Goal: Information Seeking & Learning: Learn about a topic

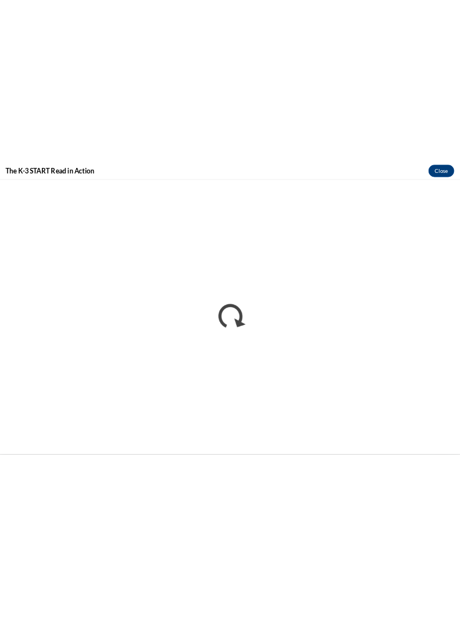
scroll to position [480, 0]
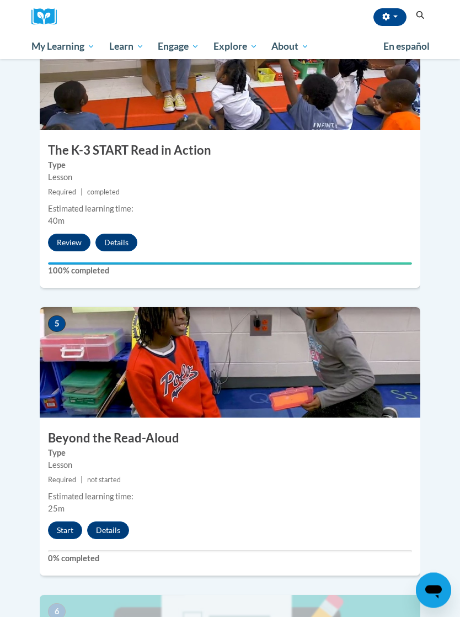
scroll to position [1236, 0]
click at [68, 521] on button "Start" at bounding box center [65, 530] width 34 height 18
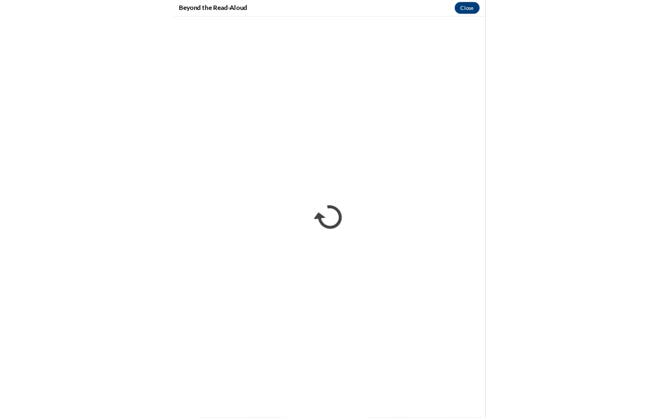
scroll to position [714, 0]
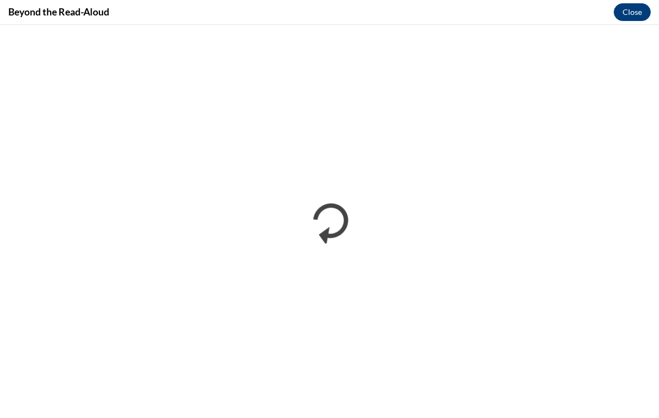
click at [460, 11] on button "Close" at bounding box center [632, 12] width 37 height 18
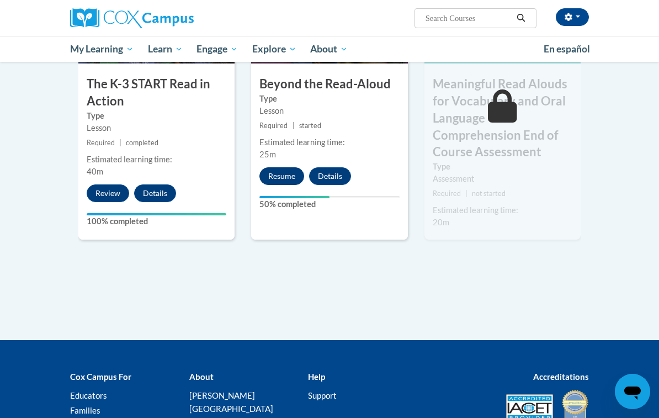
click at [289, 167] on button "Resume" at bounding box center [281, 176] width 45 height 18
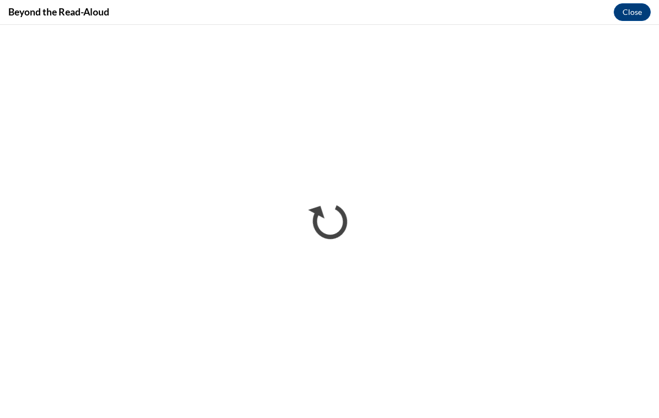
scroll to position [807, 0]
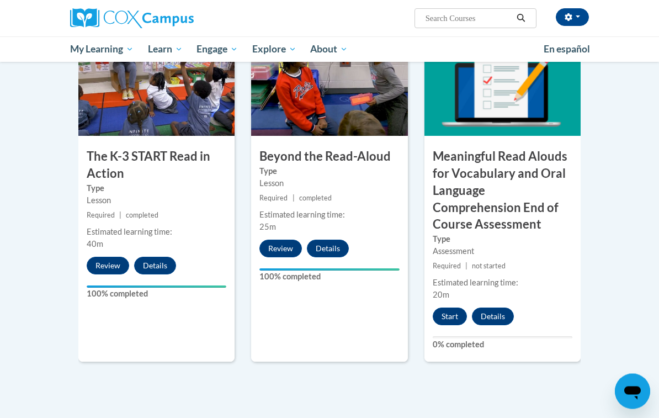
scroll to position [643, 0]
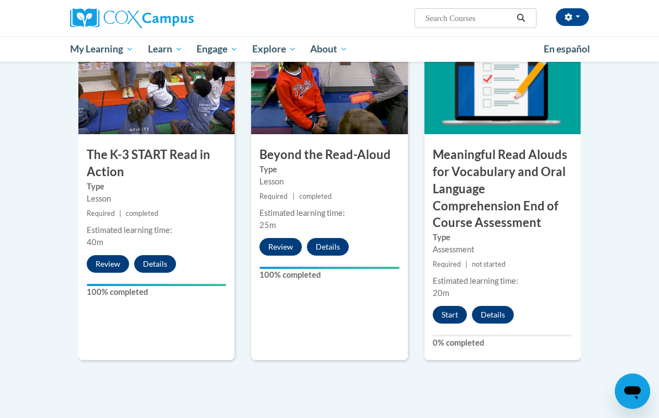
click at [454, 314] on button "Start" at bounding box center [450, 315] width 34 height 18
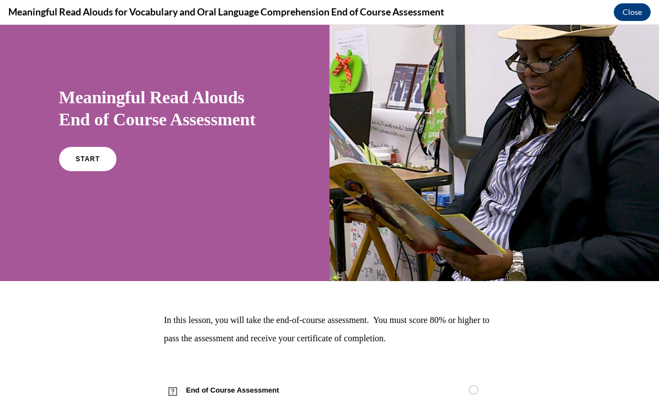
scroll to position [47, 0]
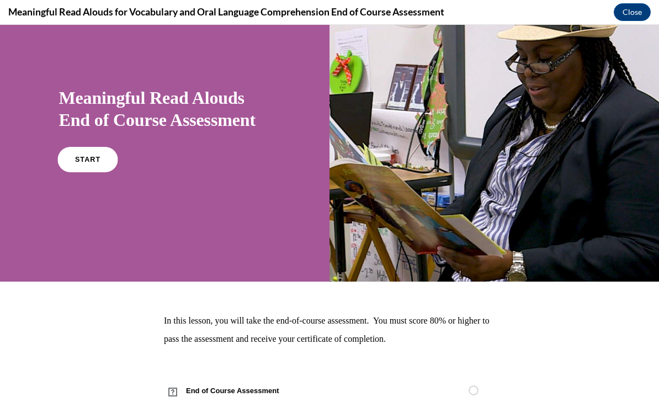
click at [94, 161] on span "START" at bounding box center [87, 160] width 25 height 8
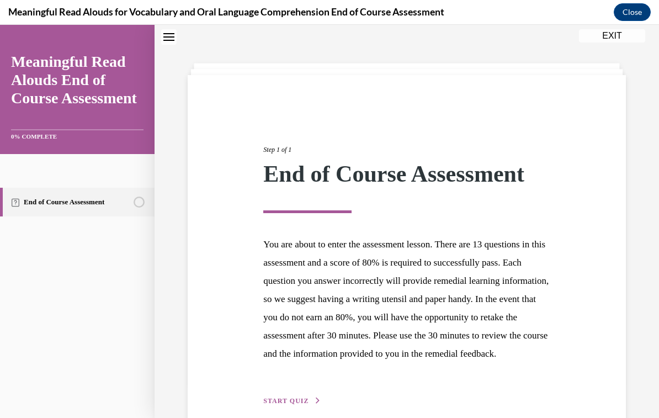
scroll to position [61, 0]
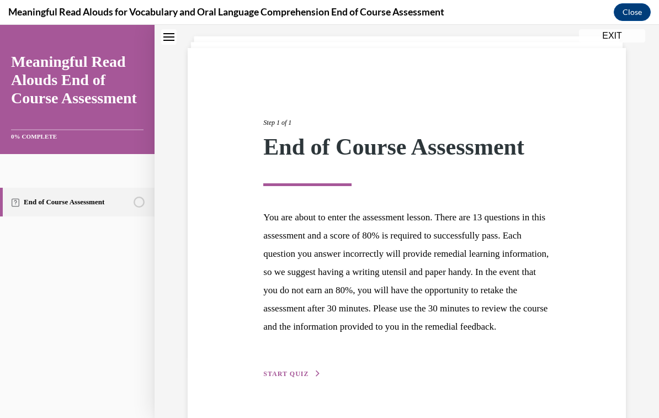
click at [298, 378] on span "START QUIZ" at bounding box center [285, 374] width 45 height 8
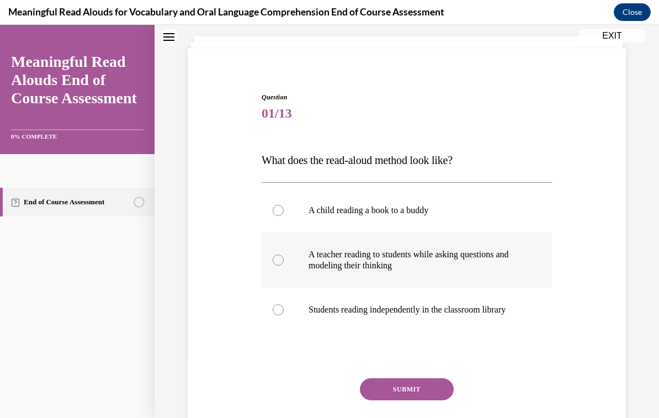
click at [399, 257] on p "A teacher reading to students while asking questions and modeling their thinking" at bounding box center [417, 260] width 216 height 22
click at [284, 257] on input "A teacher reading to students while asking questions and modeling their thinking" at bounding box center [278, 259] width 11 height 11
radio input "true"
click at [437, 389] on button "SUBMIT" at bounding box center [407, 389] width 94 height 22
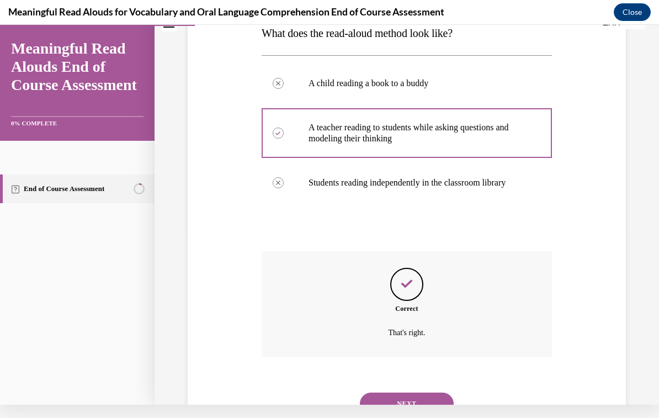
scroll to position [192, 0]
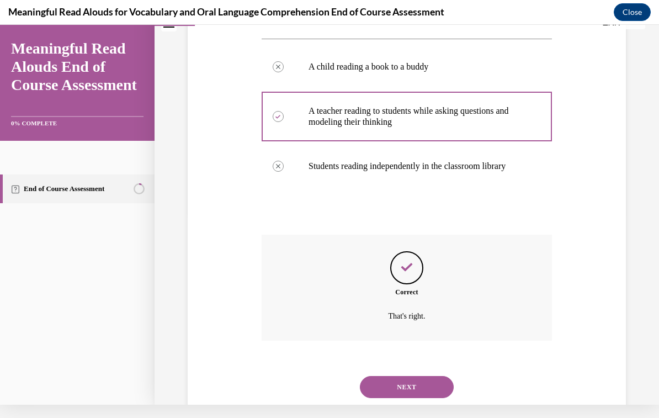
click at [416, 365] on div "NEXT" at bounding box center [407, 387] width 290 height 44
click at [433, 376] on button "NEXT" at bounding box center [407, 387] width 94 height 22
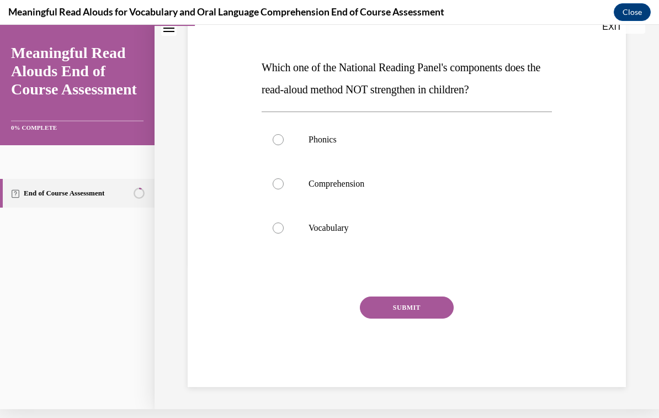
scroll to position [114, 0]
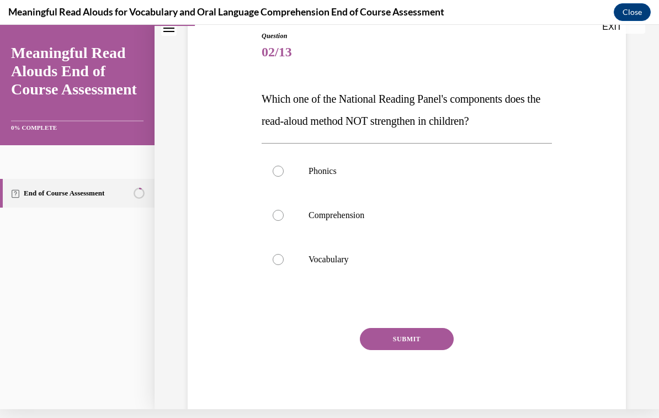
click at [301, 104] on span "Which one of the National Reading Panel's components does the read-aloud method…" at bounding box center [401, 110] width 279 height 34
click at [264, 100] on span "Which one of the National Reading Panel's components does the read-aloud method…" at bounding box center [401, 110] width 279 height 34
click at [266, 98] on span "Which one of the National Reading Panel's components does the read-aloud method…" at bounding box center [401, 110] width 279 height 34
click at [274, 258] on div at bounding box center [278, 259] width 11 height 11
click at [274, 258] on input "Vocabulary" at bounding box center [278, 259] width 11 height 11
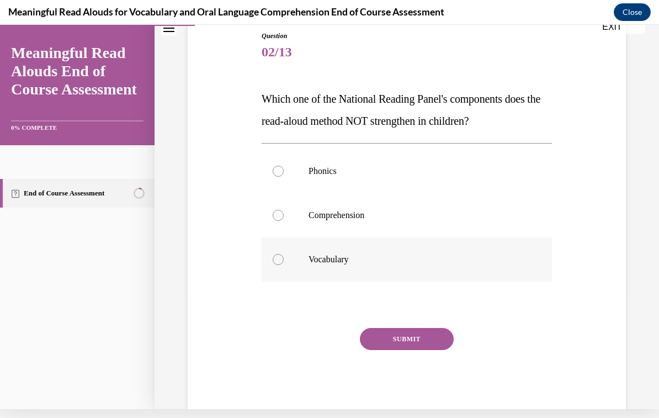
radio input "true"
click at [378, 342] on button "SUBMIT" at bounding box center [407, 339] width 94 height 22
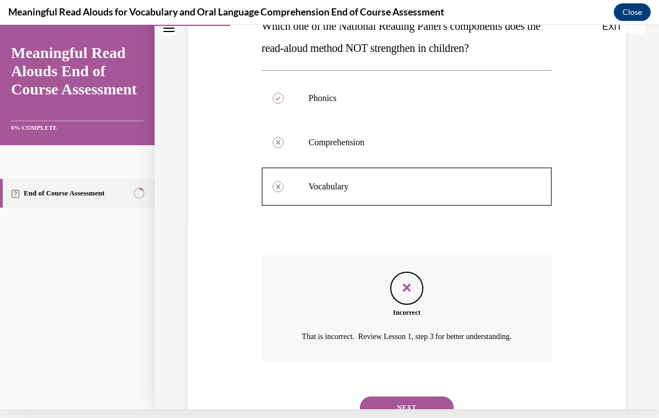
scroll to position [203, 0]
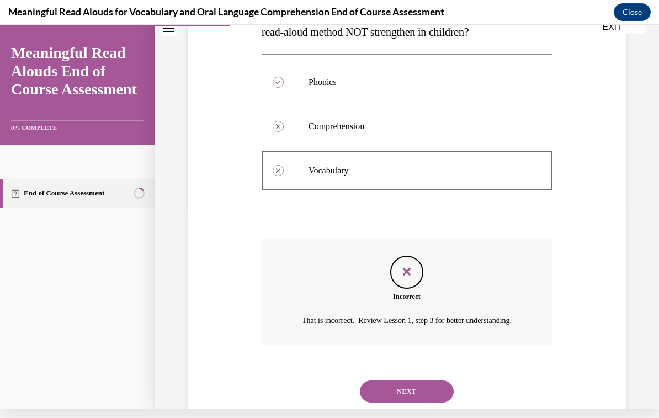
click at [432, 385] on button "NEXT" at bounding box center [407, 391] width 94 height 22
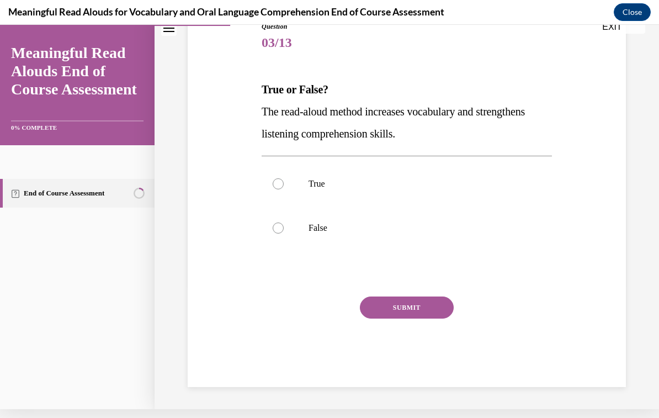
scroll to position [92, 0]
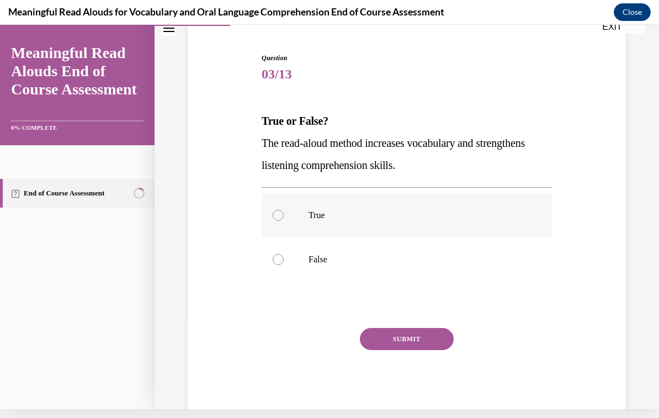
click at [285, 215] on label "True" at bounding box center [407, 215] width 290 height 44
click at [284, 215] on input "True" at bounding box center [278, 215] width 11 height 11
radio input "true"
click at [410, 339] on button "SUBMIT" at bounding box center [407, 339] width 94 height 22
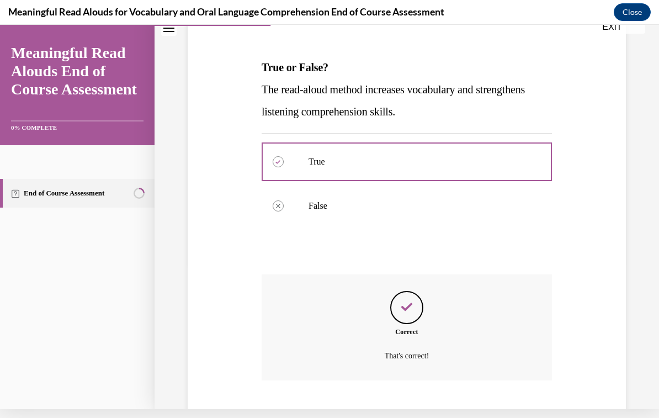
scroll to position [181, 0]
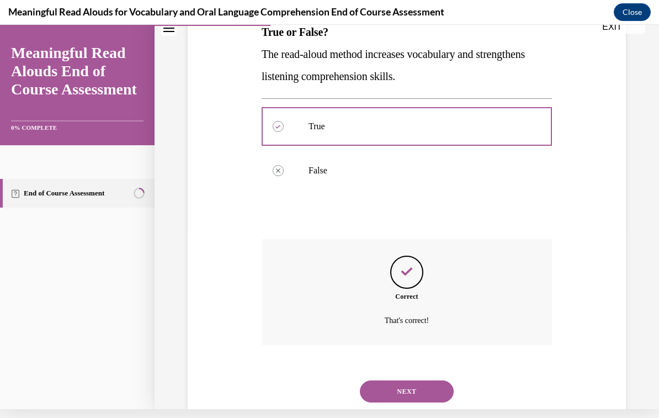
click at [427, 382] on button "NEXT" at bounding box center [407, 391] width 94 height 22
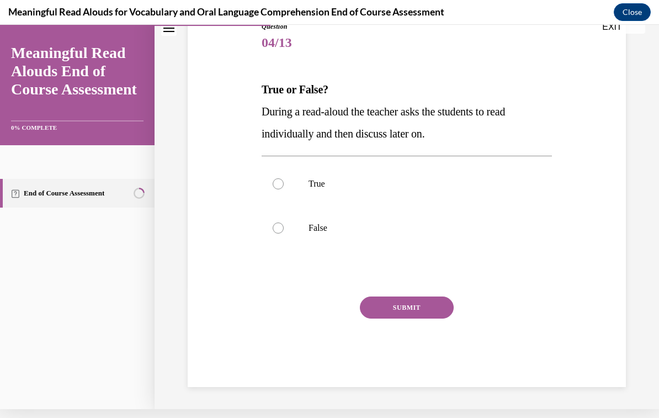
scroll to position [92, 0]
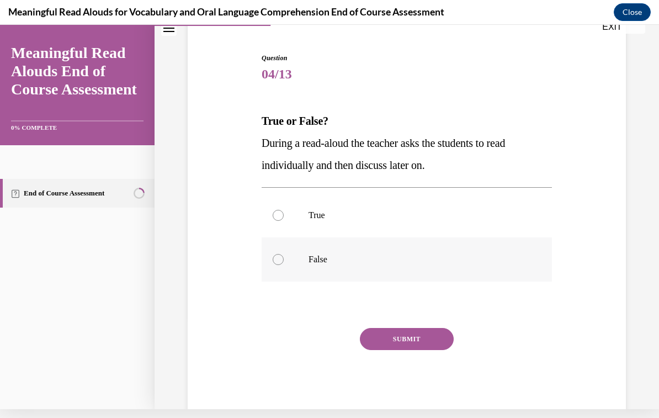
click at [288, 264] on label "False" at bounding box center [407, 259] width 290 height 44
click at [284, 264] on input "False" at bounding box center [278, 259] width 11 height 11
radio input "true"
click at [409, 337] on button "SUBMIT" at bounding box center [407, 339] width 94 height 22
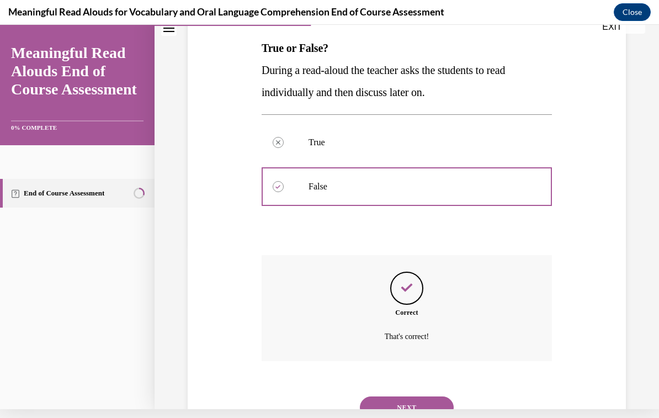
scroll to position [181, 0]
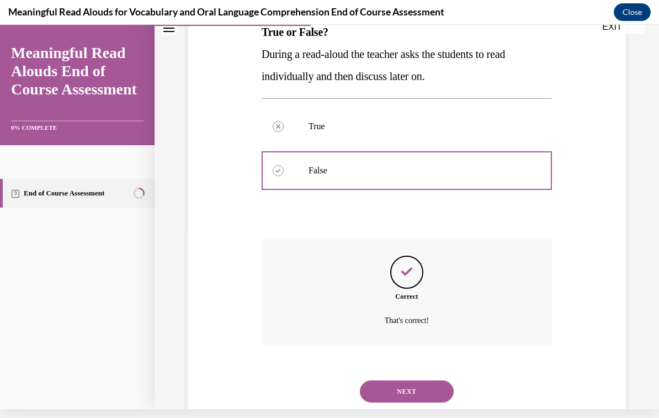
click at [417, 383] on button "NEXT" at bounding box center [407, 391] width 94 height 22
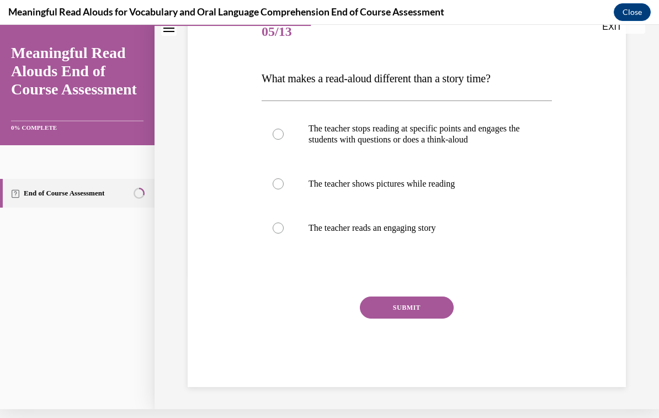
scroll to position [114, 0]
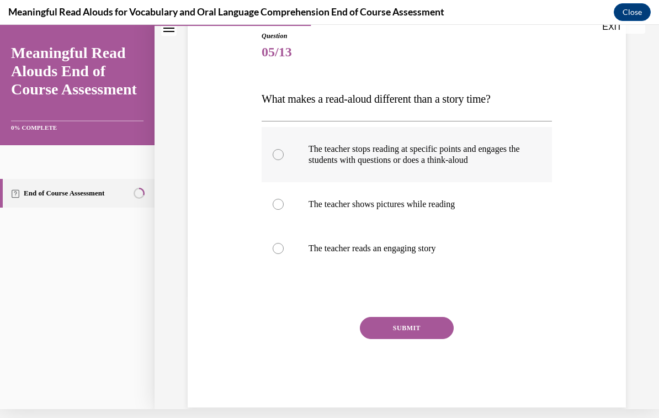
click at [480, 158] on p "The teacher stops reading at specific points and engages the students with ques…" at bounding box center [417, 155] width 216 height 22
click at [284, 158] on input "The teacher stops reading at specific points and engages the students with ques…" at bounding box center [278, 154] width 11 height 11
radio input "true"
click at [397, 333] on button "SUBMIT" at bounding box center [407, 328] width 94 height 22
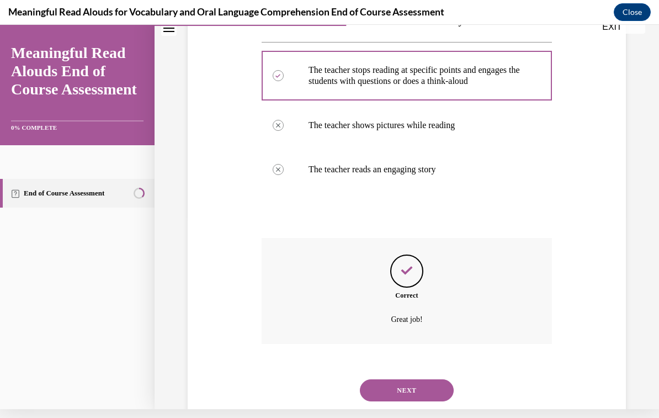
scroll to position [203, 0]
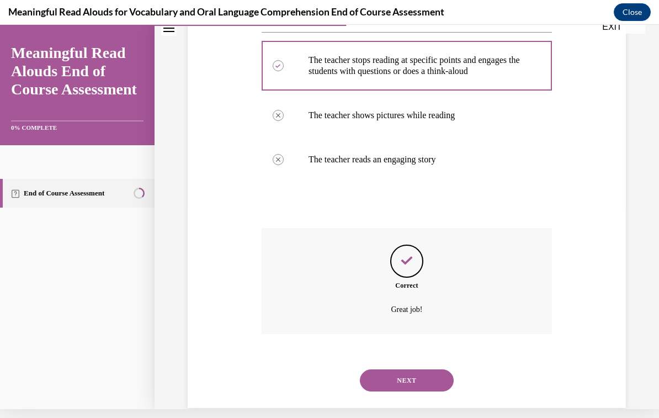
click at [430, 382] on button "NEXT" at bounding box center [407, 380] width 94 height 22
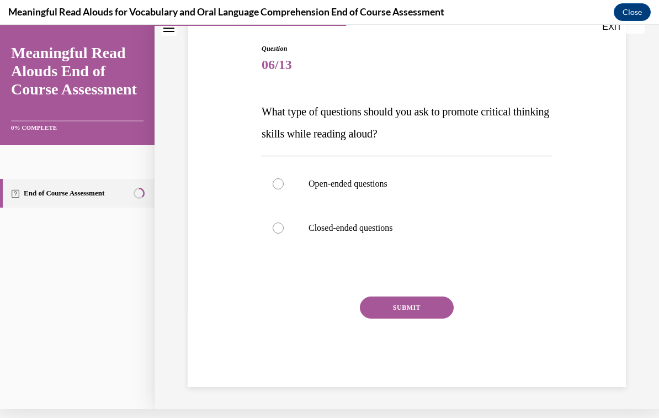
scroll to position [70, 0]
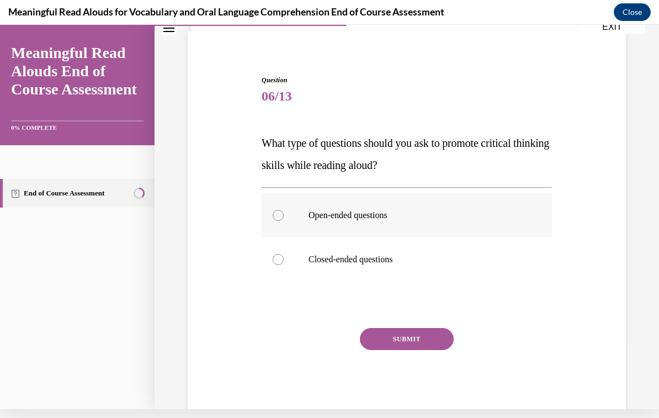
click at [377, 220] on p "Open-ended questions" at bounding box center [417, 215] width 216 height 11
click at [284, 220] on input "Open-ended questions" at bounding box center [278, 215] width 11 height 11
radio input "true"
click at [428, 346] on button "SUBMIT" at bounding box center [407, 339] width 94 height 22
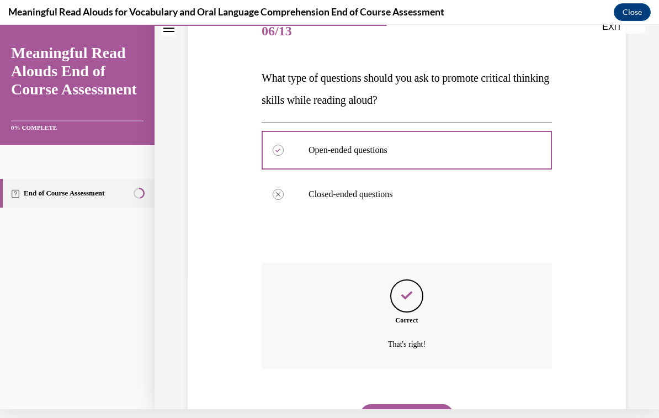
scroll to position [158, 0]
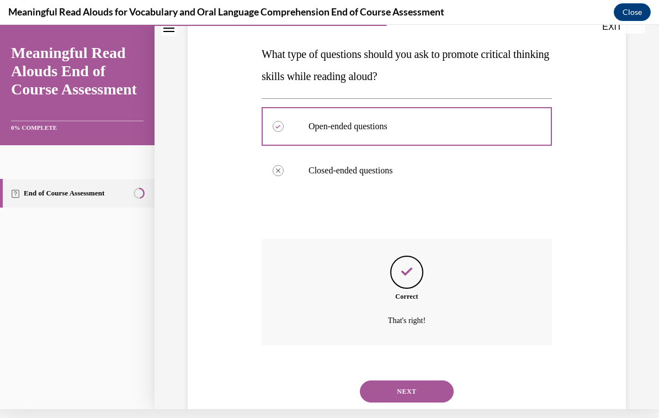
click at [408, 380] on button "NEXT" at bounding box center [407, 391] width 94 height 22
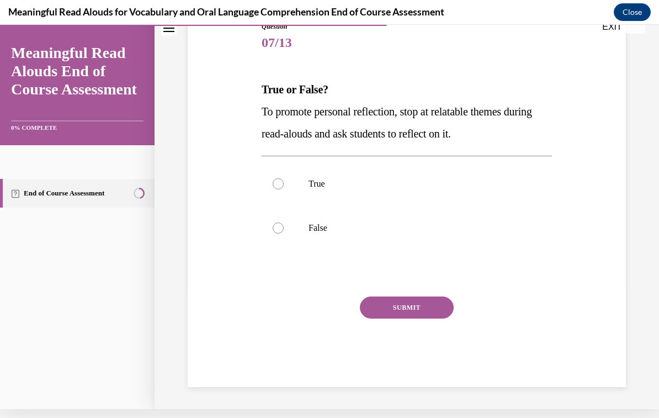
scroll to position [92, 0]
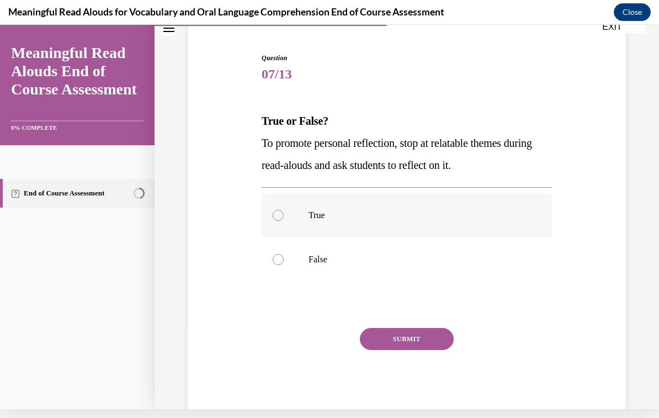
click at [282, 213] on div at bounding box center [278, 215] width 11 height 11
click at [282, 213] on input "True" at bounding box center [278, 215] width 11 height 11
radio input "true"
click at [398, 342] on button "SUBMIT" at bounding box center [407, 339] width 94 height 22
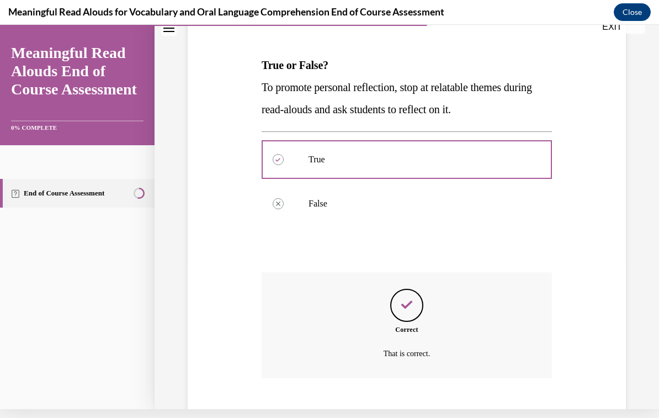
scroll to position [181, 0]
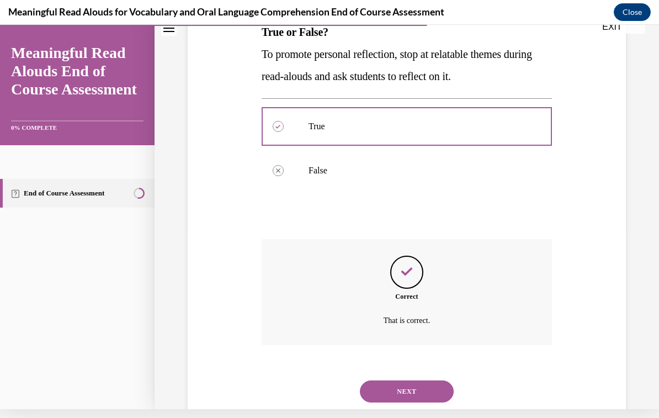
click at [417, 380] on button "NEXT" at bounding box center [407, 391] width 94 height 22
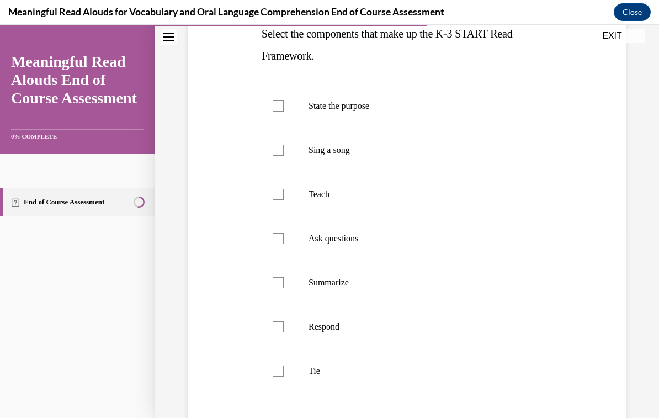
scroll to position [188, 0]
click at [283, 241] on div at bounding box center [278, 238] width 11 height 11
click at [283, 241] on input "Ask questions" at bounding box center [278, 238] width 11 height 11
checkbox input "true"
click at [277, 275] on label "Summarize" at bounding box center [407, 283] width 290 height 44
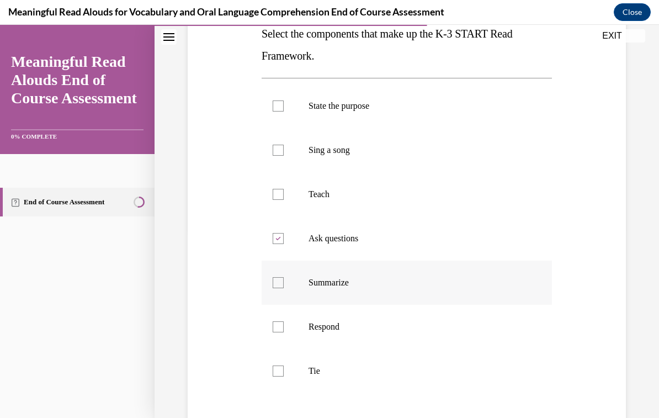
click at [277, 277] on input "Summarize" at bounding box center [278, 282] width 11 height 11
checkbox input "true"
click at [279, 332] on label "Respond" at bounding box center [407, 327] width 290 height 44
click at [279, 332] on input "Respond" at bounding box center [278, 326] width 11 height 11
checkbox input "true"
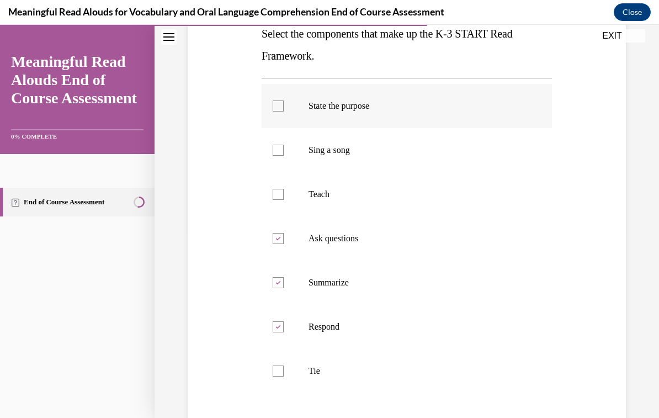
click at [276, 104] on div at bounding box center [278, 105] width 11 height 11
click at [276, 104] on input "State the purpose" at bounding box center [278, 105] width 11 height 11
click at [276, 109] on div at bounding box center [278, 105] width 11 height 11
click at [276, 109] on input "State the purpose" at bounding box center [278, 105] width 11 height 11
click at [276, 109] on div at bounding box center [278, 105] width 11 height 11
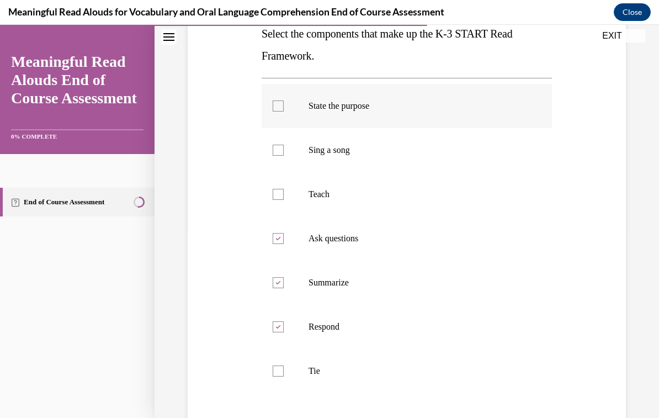
click at [276, 109] on input "State the purpose" at bounding box center [278, 105] width 11 height 11
checkbox input "true"
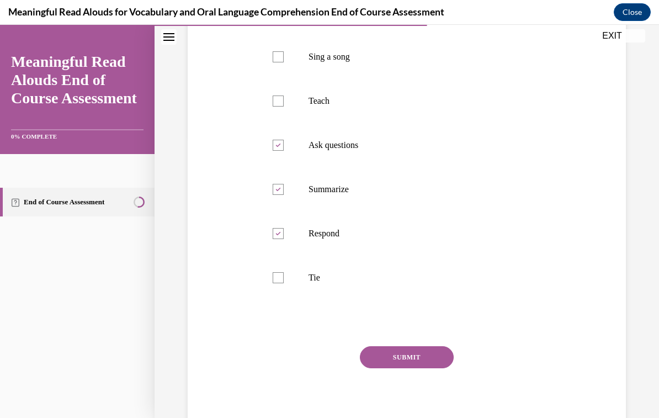
click at [413, 364] on button "SUBMIT" at bounding box center [407, 357] width 94 height 22
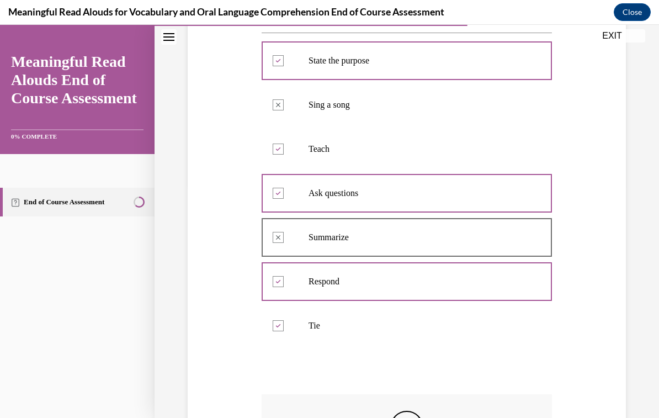
scroll to position [233, 0]
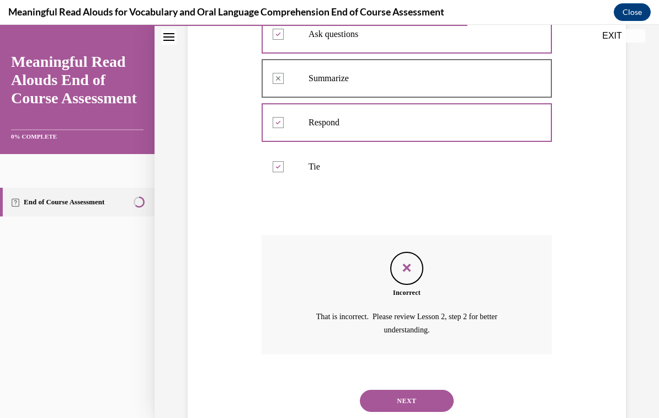
click at [428, 392] on button "NEXT" at bounding box center [407, 401] width 94 height 22
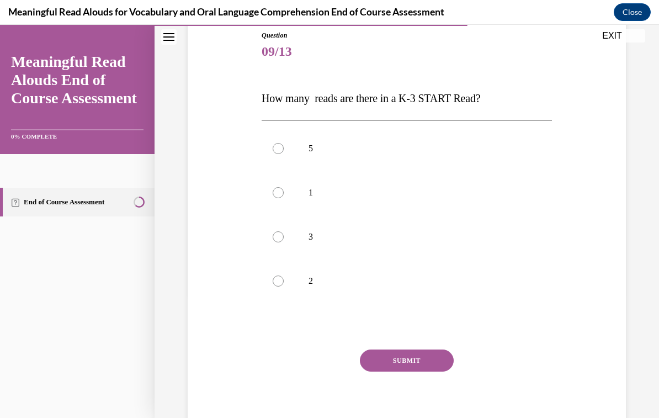
scroll to position [123, 0]
click at [275, 147] on div at bounding box center [278, 148] width 11 height 11
click at [275, 147] on input "5" at bounding box center [278, 148] width 11 height 11
radio input "true"
click at [420, 362] on button "SUBMIT" at bounding box center [407, 360] width 94 height 22
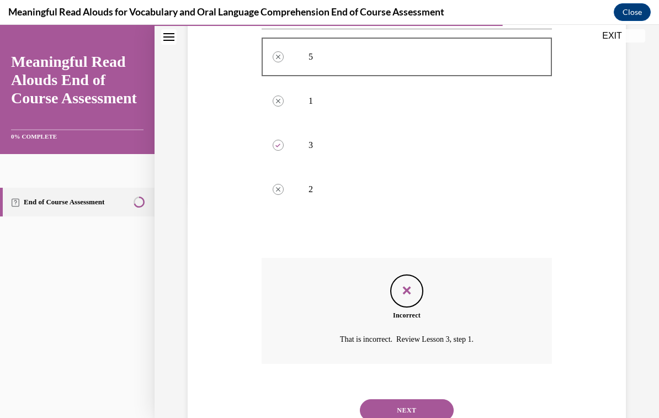
scroll to position [225, 0]
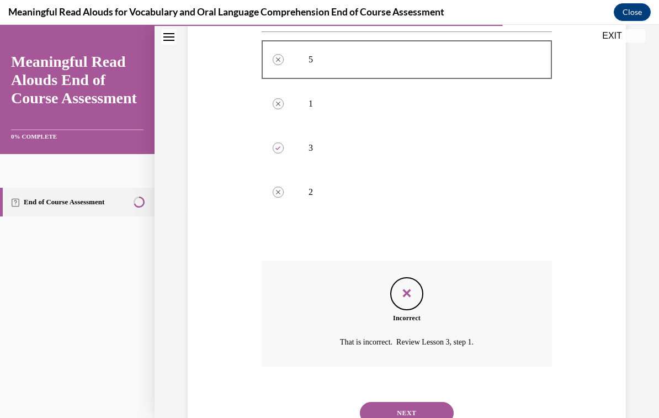
click at [424, 403] on button "NEXT" at bounding box center [407, 413] width 94 height 22
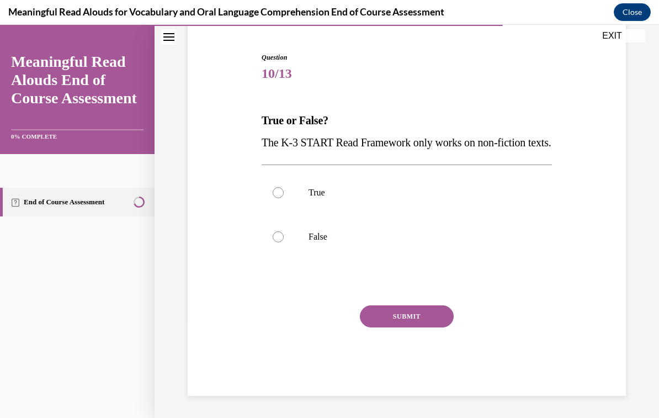
scroll to position [92, 0]
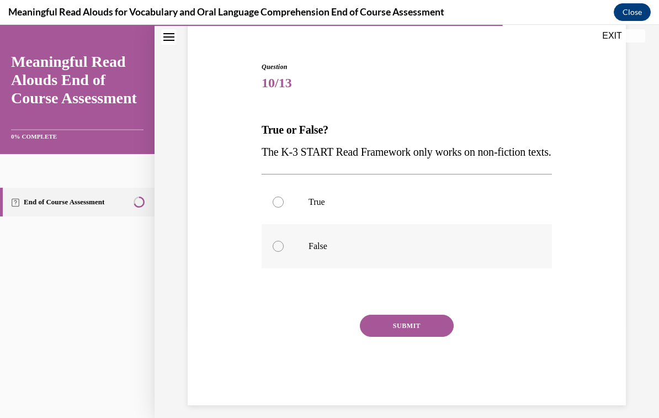
click at [274, 252] on div at bounding box center [278, 246] width 11 height 11
click at [274, 252] on input "False" at bounding box center [278, 246] width 11 height 11
radio input "true"
click at [404, 337] on button "SUBMIT" at bounding box center [407, 326] width 94 height 22
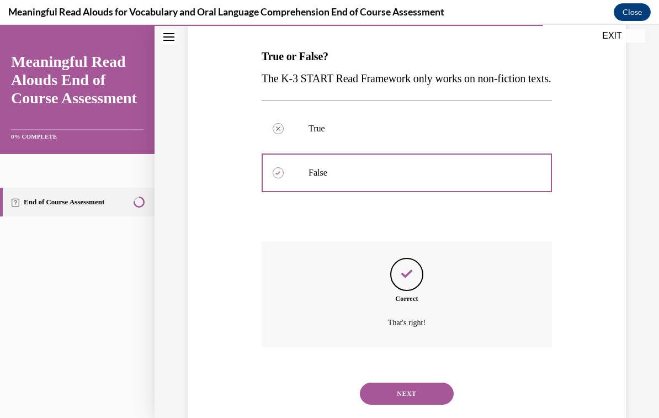
scroll to position [181, 0]
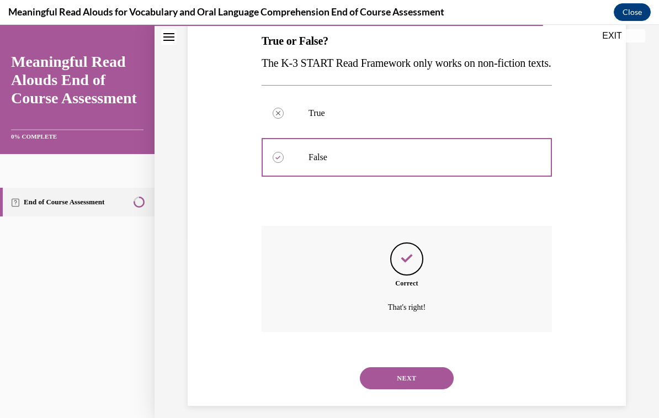
click at [422, 389] on button "NEXT" at bounding box center [407, 378] width 94 height 22
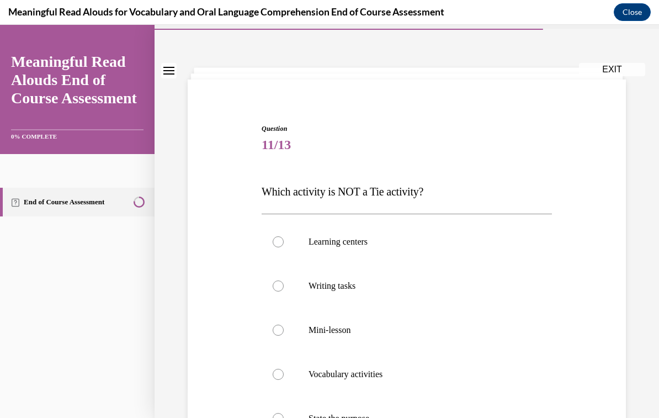
scroll to position [39, 0]
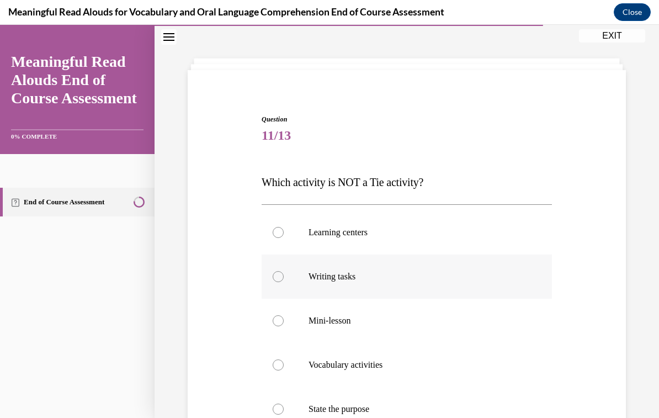
click at [270, 280] on label "Writing tasks" at bounding box center [407, 276] width 290 height 44
click at [273, 280] on input "Writing tasks" at bounding box center [278, 276] width 11 height 11
radio input "true"
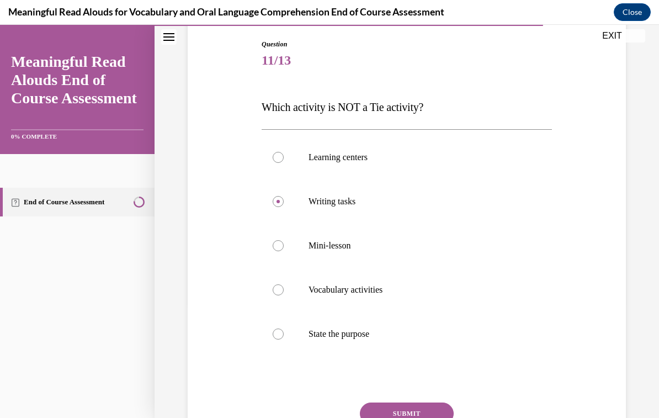
click at [415, 414] on button "SUBMIT" at bounding box center [407, 413] width 94 height 22
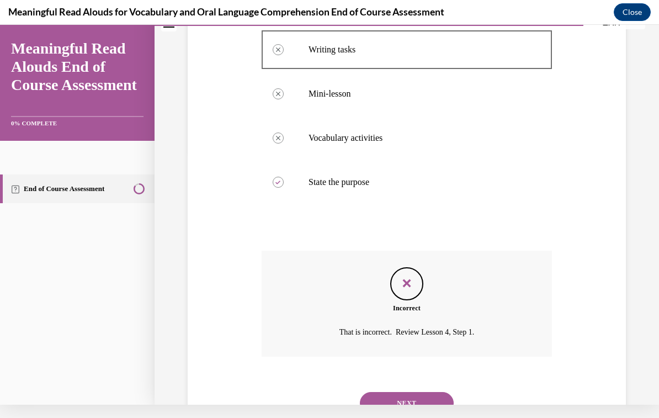
scroll to position [269, 0]
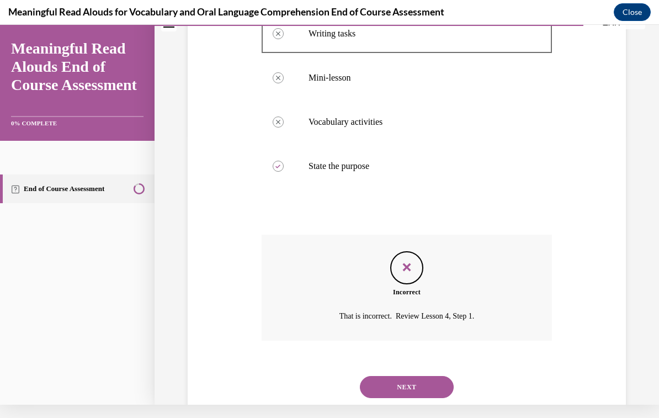
click at [413, 377] on button "NEXT" at bounding box center [407, 387] width 94 height 22
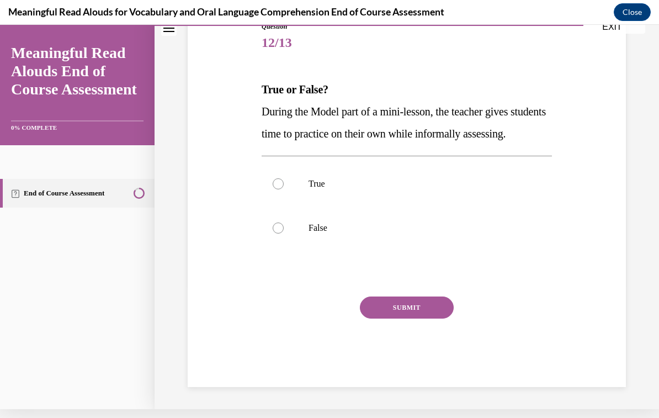
scroll to position [114, 0]
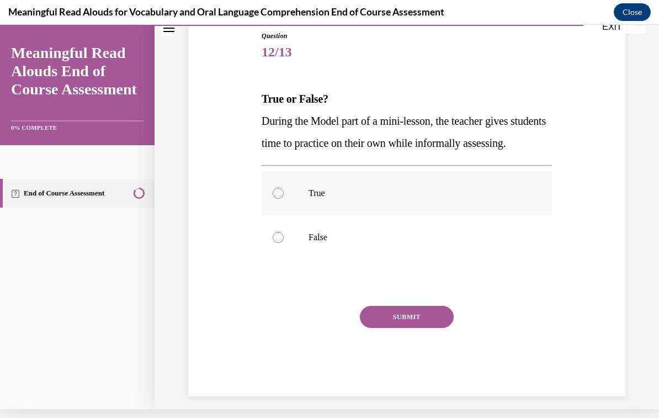
click at [279, 199] on div at bounding box center [278, 193] width 11 height 11
click at [279, 199] on input "True" at bounding box center [278, 193] width 11 height 11
radio input "true"
click at [408, 328] on button "SUBMIT" at bounding box center [407, 317] width 94 height 22
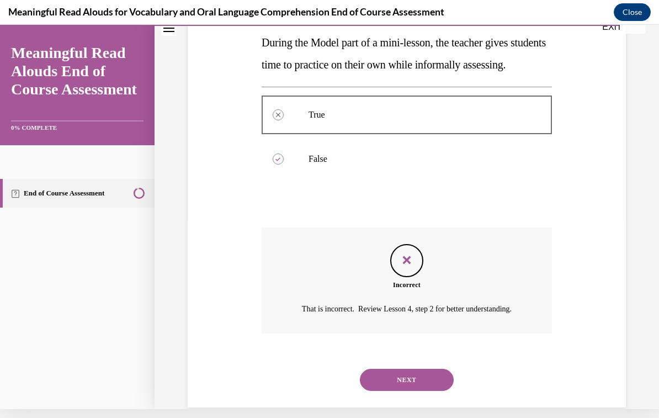
scroll to position [203, 0]
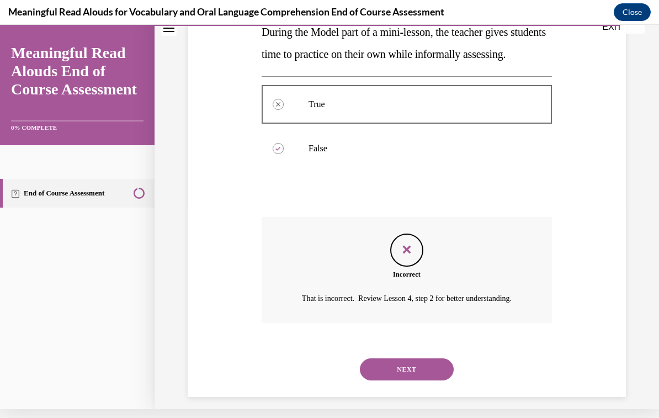
click at [407, 379] on button "NEXT" at bounding box center [407, 369] width 94 height 22
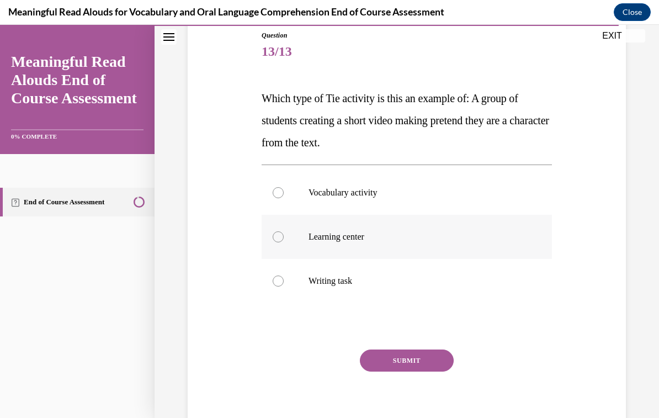
click at [268, 237] on label "Learning center" at bounding box center [407, 237] width 290 height 44
click at [273, 237] on input "Learning center" at bounding box center [278, 236] width 11 height 11
radio input "true"
click at [396, 350] on button "SUBMIT" at bounding box center [407, 360] width 94 height 22
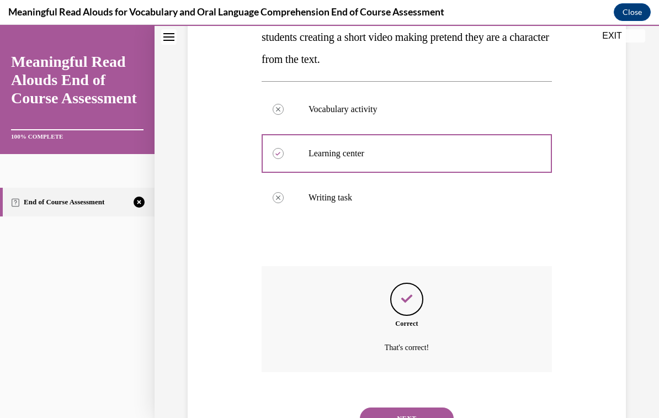
scroll to position [225, 0]
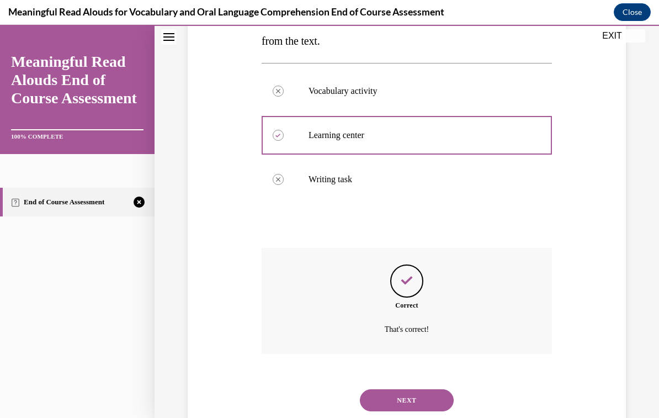
click at [413, 394] on button "NEXT" at bounding box center [407, 400] width 94 height 22
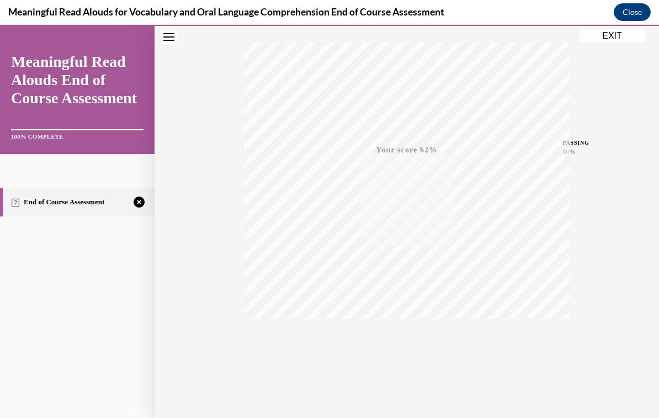
scroll to position [174, 0]
click at [408, 349] on icon "button" at bounding box center [407, 350] width 39 height 12
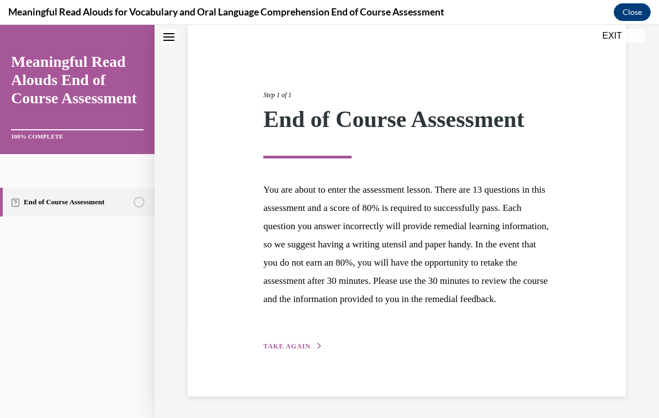
click at [304, 350] on span "TAKE AGAIN" at bounding box center [286, 346] width 47 height 8
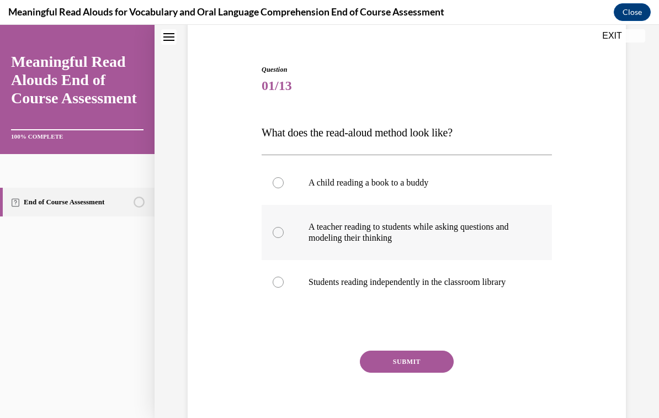
click at [389, 238] on p "A teacher reading to students while asking questions and modeling their thinking" at bounding box center [417, 232] width 216 height 22
click at [284, 238] on input "A teacher reading to students while asking questions and modeling their thinking" at bounding box center [278, 232] width 11 height 11
radio input "true"
click at [411, 365] on button "SUBMIT" at bounding box center [407, 362] width 94 height 22
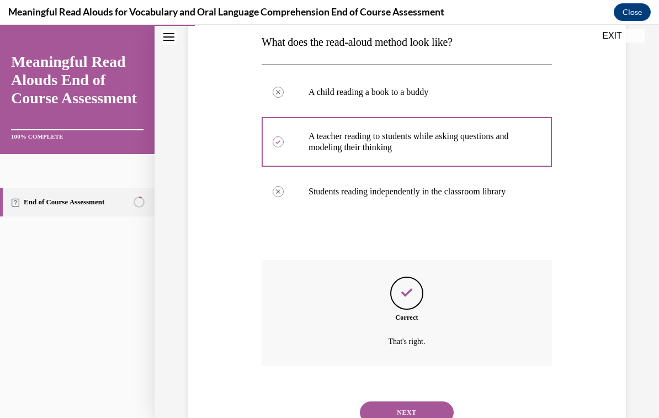
scroll to position [192, 0]
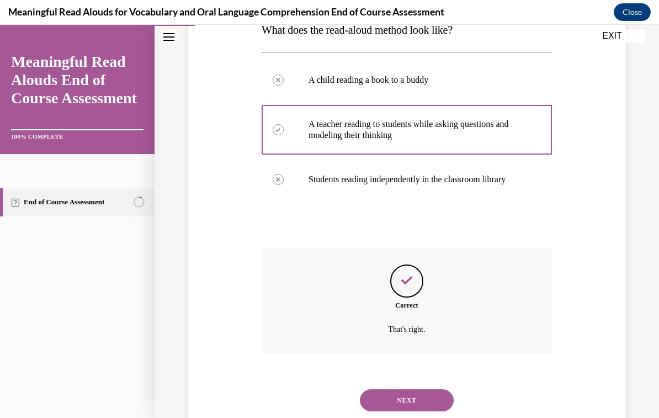
click at [409, 389] on button "NEXT" at bounding box center [407, 400] width 94 height 22
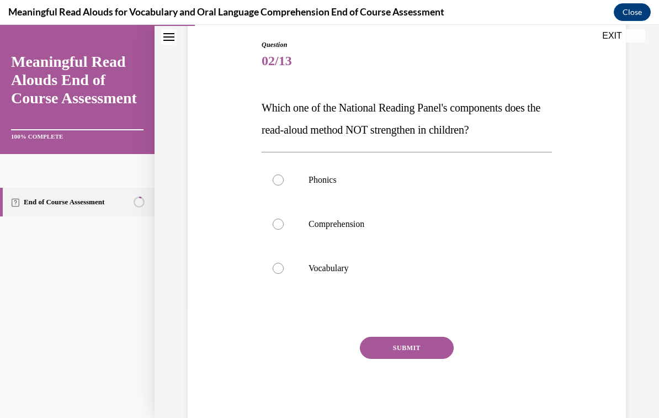
click at [327, 104] on span "Which one of the National Reading Panel's components does the read-aloud method…" at bounding box center [401, 119] width 279 height 34
click at [325, 98] on p "Which one of the National Reading Panel's components does the read-aloud method…" at bounding box center [407, 119] width 290 height 44
click at [274, 98] on p "Which one of the National Reading Panel's components does the read-aloud method…" at bounding box center [407, 119] width 290 height 44
click at [269, 103] on span "Which one of the National Reading Panel's components does the read-aloud method…" at bounding box center [401, 119] width 279 height 34
click at [322, 105] on span "Which one of the National Reading Panel's components does the read-aloud method…" at bounding box center [401, 119] width 279 height 34
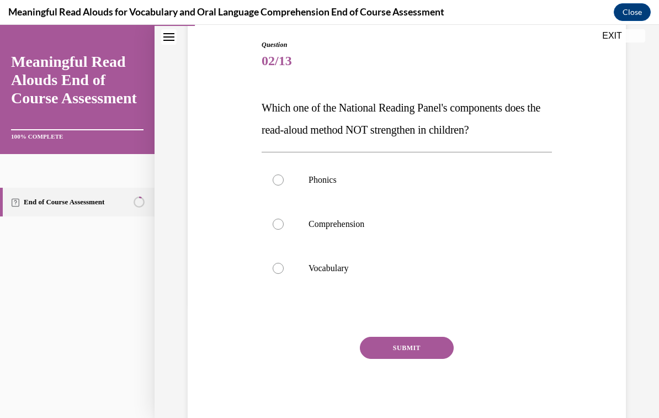
click at [328, 107] on span "Which one of the National Reading Panel's components does the read-aloud method…" at bounding box center [401, 119] width 279 height 34
click at [333, 97] on p "Which one of the National Reading Panel's components does the read-aloud method…" at bounding box center [407, 119] width 290 height 44
click at [279, 106] on span "Which one of the National Reading Panel's components does the read-aloud method…" at bounding box center [401, 119] width 279 height 34
click at [312, 115] on p "Which one of the National Reading Panel's components does the read-aloud method…" at bounding box center [407, 119] width 290 height 44
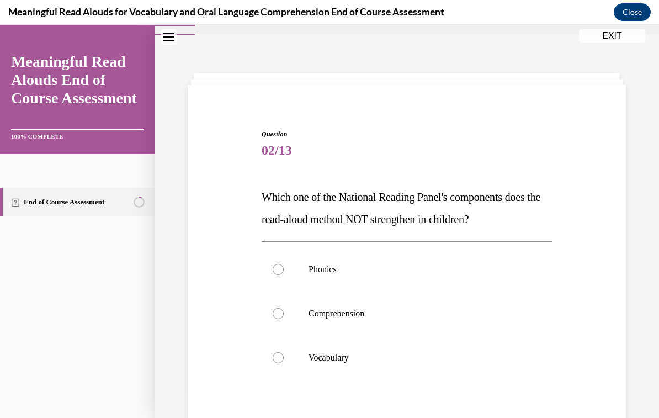
scroll to position [47, 0]
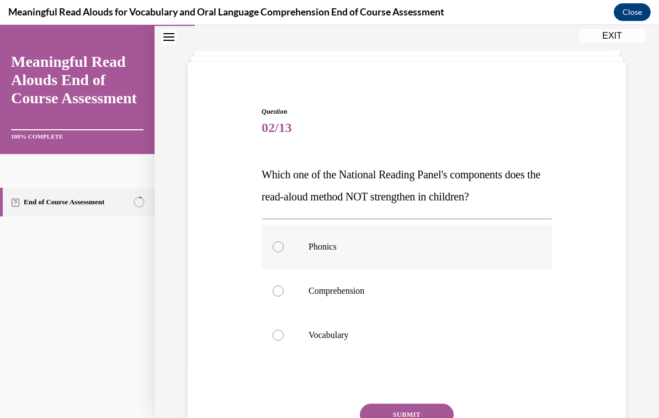
click at [279, 246] on div at bounding box center [278, 246] width 11 height 11
click at [279, 246] on input "Phonics" at bounding box center [278, 246] width 11 height 11
radio input "true"
click at [414, 413] on button "SUBMIT" at bounding box center [407, 415] width 94 height 22
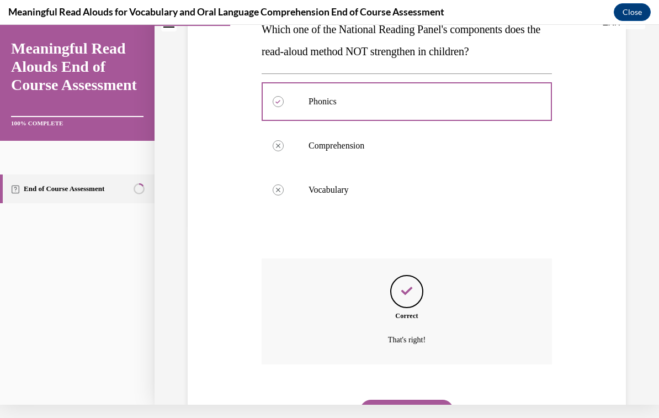
scroll to position [203, 0]
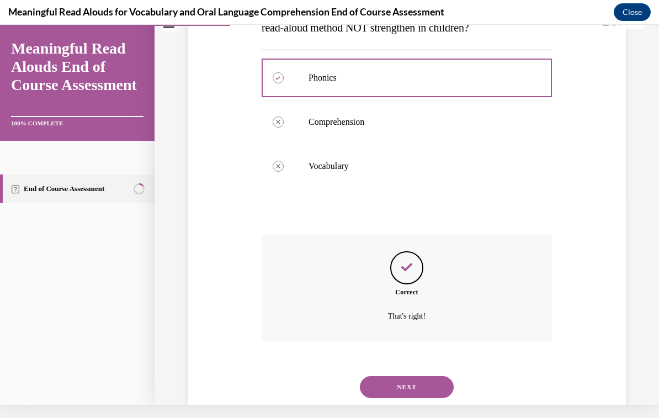
click at [411, 377] on button "NEXT" at bounding box center [407, 387] width 94 height 22
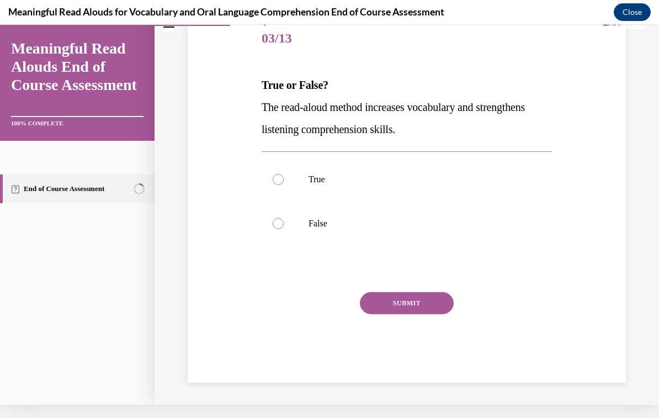
scroll to position [92, 0]
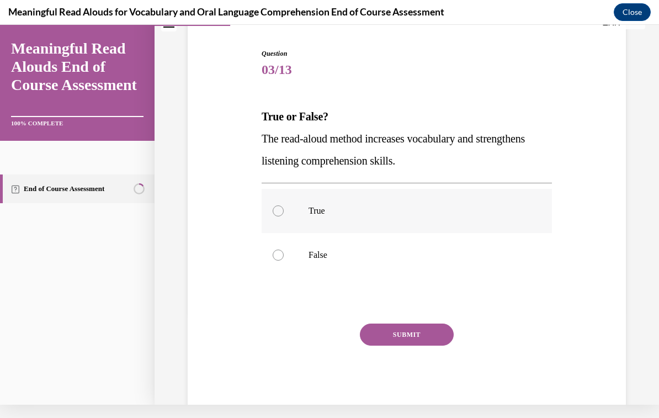
click at [318, 209] on p "True" at bounding box center [417, 210] width 216 height 11
click at [284, 209] on input "True" at bounding box center [278, 210] width 11 height 11
radio input "true"
click at [417, 333] on button "SUBMIT" at bounding box center [407, 334] width 94 height 22
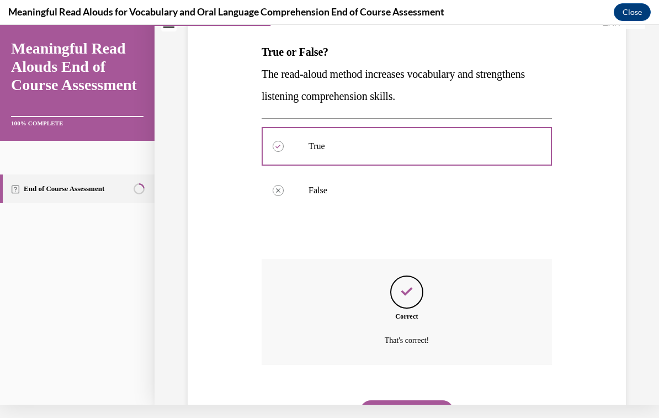
scroll to position [181, 0]
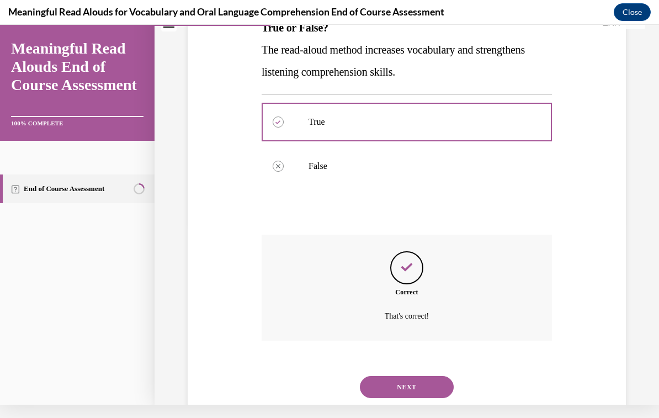
click at [408, 376] on button "NEXT" at bounding box center [407, 387] width 94 height 22
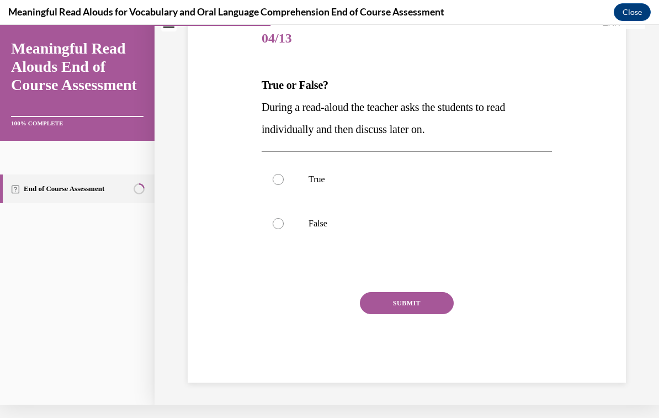
scroll to position [92, 0]
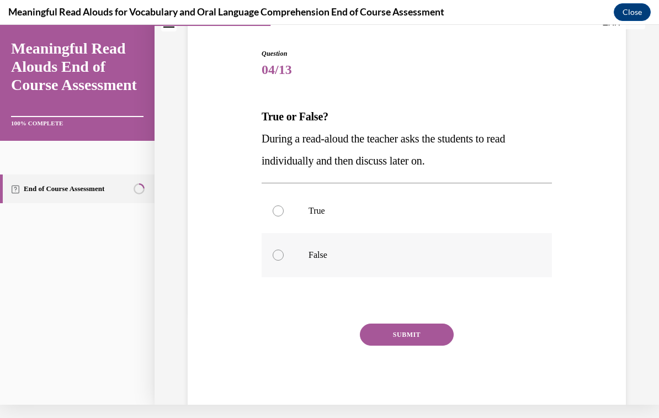
click at [321, 256] on p "False" at bounding box center [417, 255] width 216 height 11
click at [284, 256] on input "False" at bounding box center [278, 255] width 11 height 11
radio input "true"
click at [418, 332] on button "SUBMIT" at bounding box center [407, 334] width 94 height 22
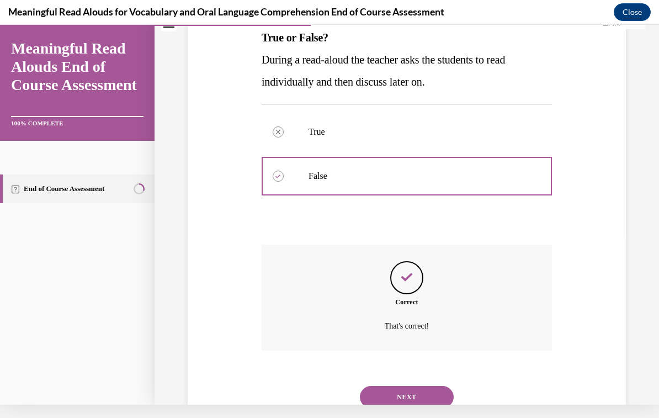
scroll to position [181, 0]
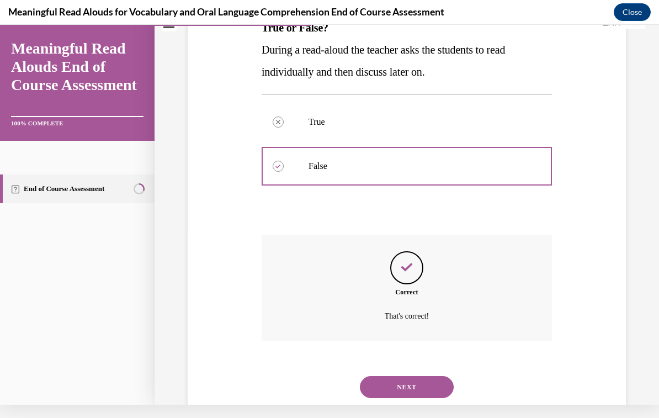
click at [404, 376] on button "NEXT" at bounding box center [407, 387] width 94 height 22
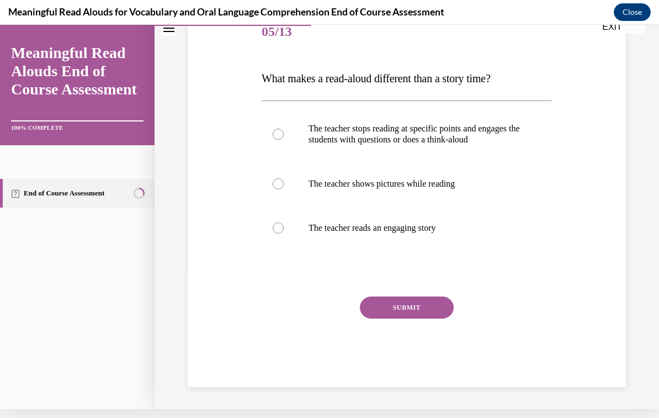
scroll to position [114, 0]
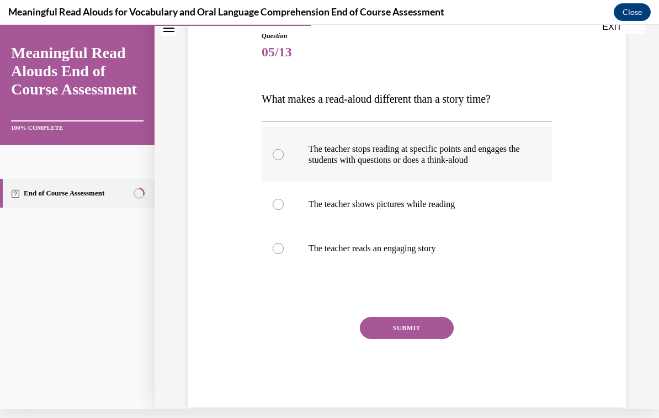
click at [379, 166] on p "The teacher stops reading at specific points and engages the students with ques…" at bounding box center [417, 155] width 216 height 22
click at [284, 160] on input "The teacher stops reading at specific points and engages the students with ques…" at bounding box center [278, 154] width 11 height 11
radio input "true"
click at [422, 336] on button "SUBMIT" at bounding box center [407, 328] width 94 height 22
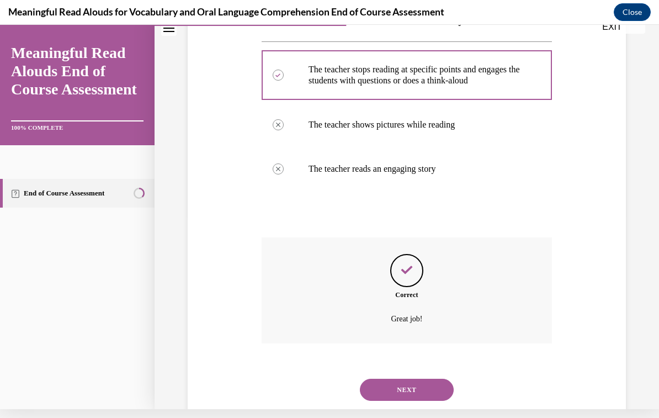
scroll to position [203, 0]
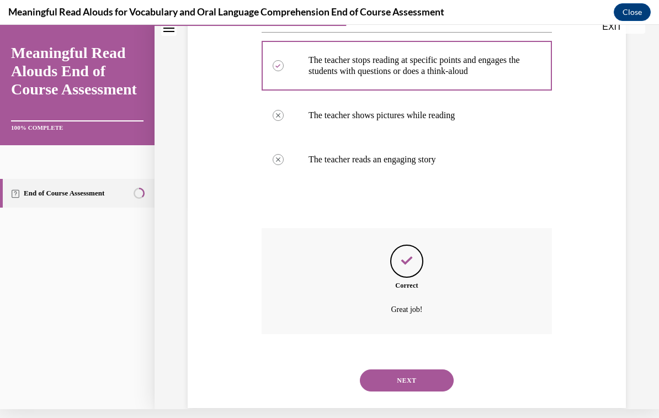
click at [421, 381] on button "NEXT" at bounding box center [407, 380] width 94 height 22
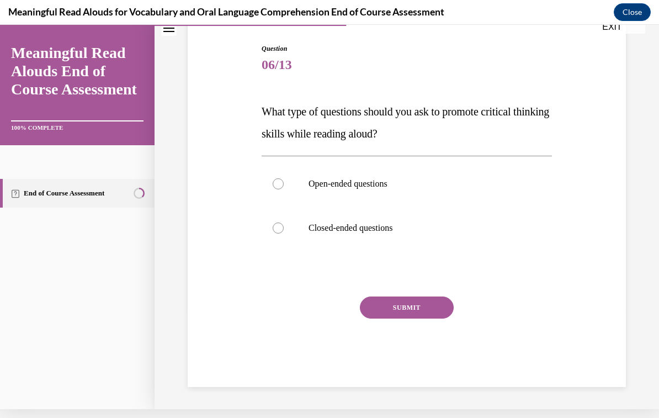
scroll to position [70, 0]
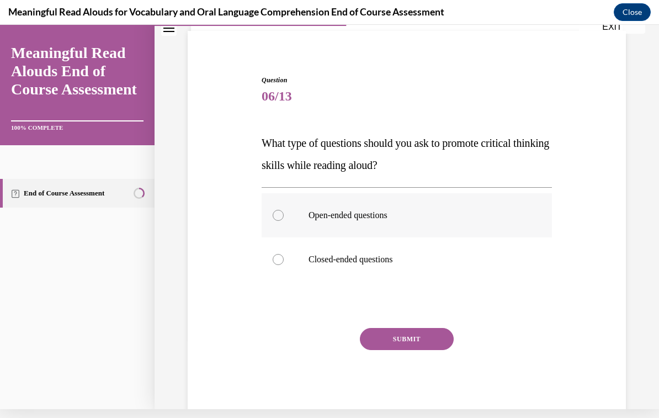
click at [385, 216] on p "Open-ended questions" at bounding box center [417, 215] width 216 height 11
click at [284, 216] on input "Open-ended questions" at bounding box center [278, 215] width 11 height 11
radio input "true"
click at [431, 339] on button "SUBMIT" at bounding box center [407, 339] width 94 height 22
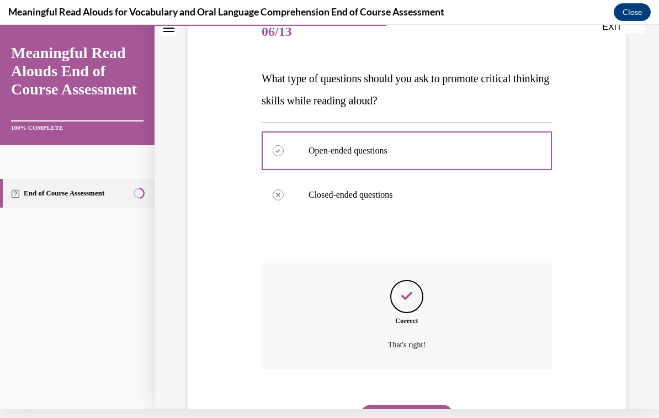
scroll to position [158, 0]
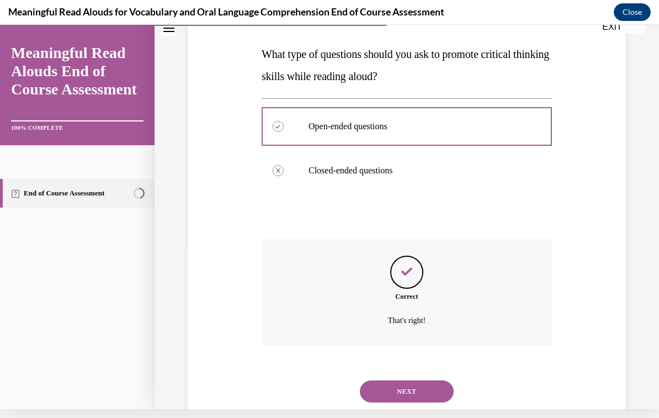
click at [421, 380] on button "NEXT" at bounding box center [407, 391] width 94 height 22
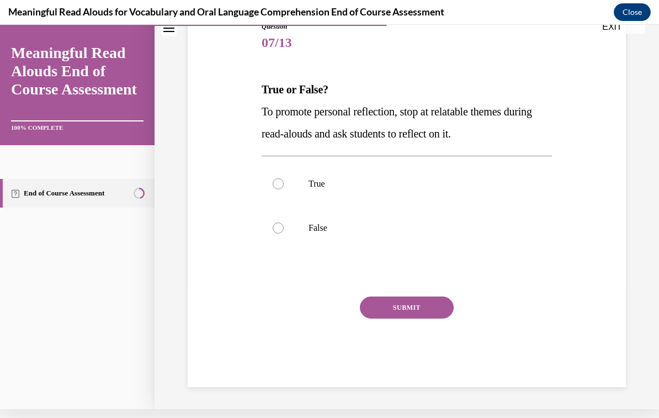
scroll to position [92, 0]
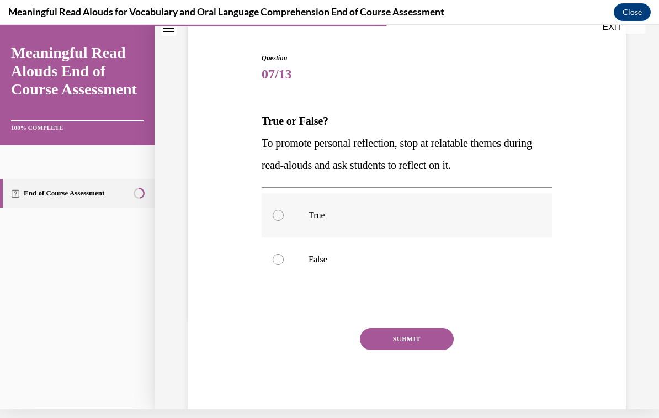
click at [327, 216] on p "True" at bounding box center [417, 215] width 216 height 11
click at [284, 216] on input "True" at bounding box center [278, 215] width 11 height 11
radio input "true"
click at [424, 345] on button "SUBMIT" at bounding box center [407, 339] width 94 height 22
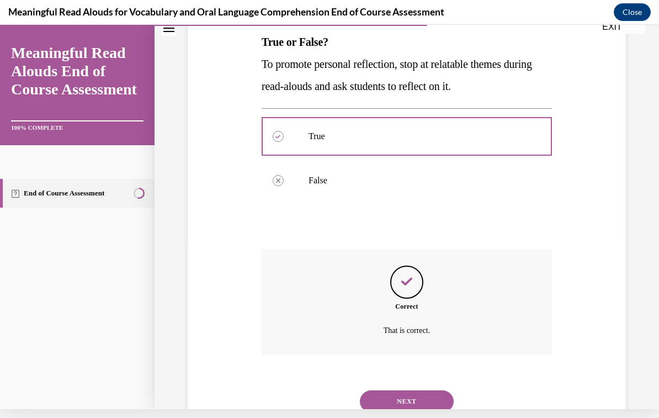
scroll to position [181, 0]
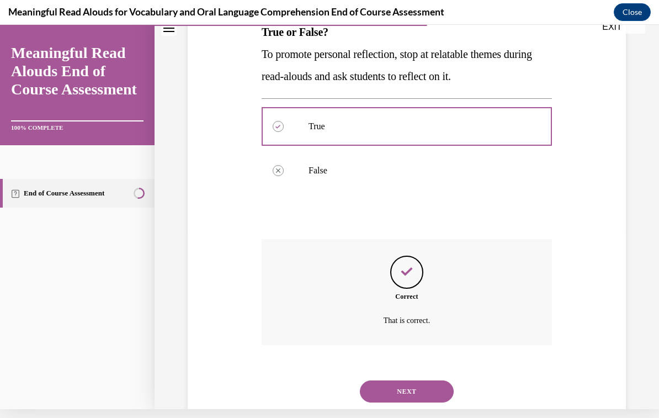
click at [392, 380] on button "NEXT" at bounding box center [407, 391] width 94 height 22
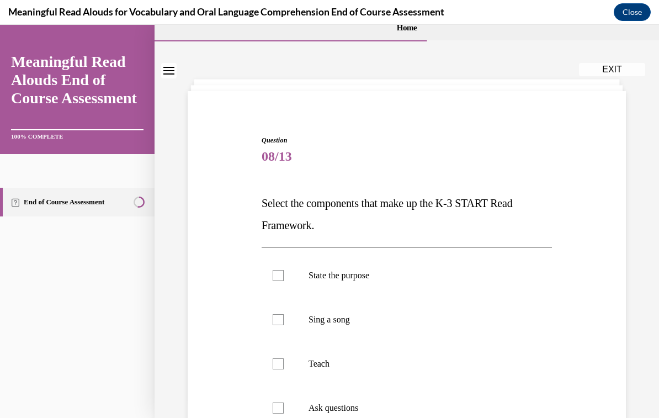
scroll to position [40, 0]
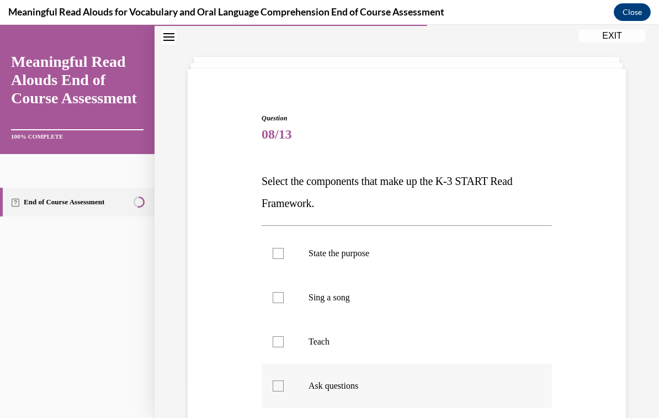
click at [285, 389] on label "Ask questions" at bounding box center [407, 386] width 290 height 44
click at [284, 389] on input "Ask questions" at bounding box center [278, 385] width 11 height 11
checkbox input "true"
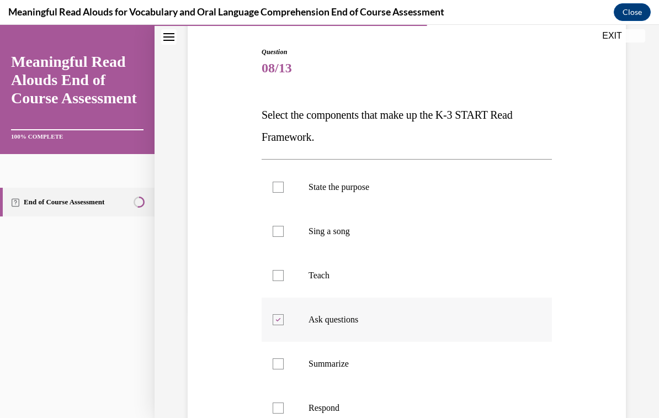
scroll to position [116, 0]
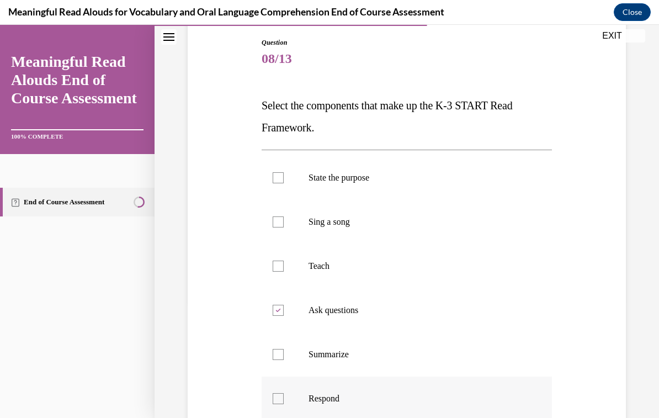
click at [331, 399] on p "Respond" at bounding box center [417, 398] width 216 height 11
click at [284, 399] on input "Respond" at bounding box center [278, 398] width 11 height 11
checkbox input "true"
click at [363, 187] on label "State the purpose" at bounding box center [407, 178] width 290 height 44
click at [284, 183] on input "State the purpose" at bounding box center [278, 177] width 11 height 11
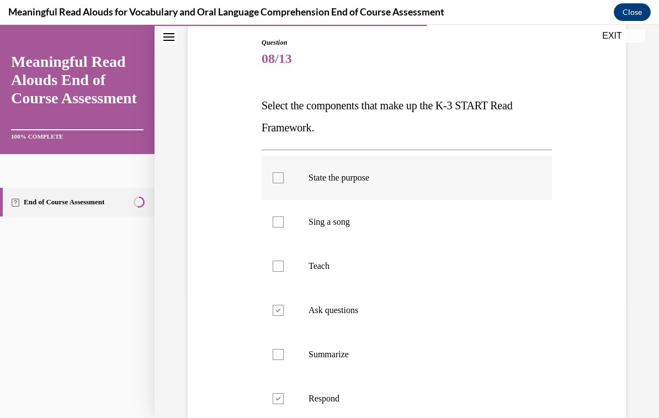
checkbox input "true"
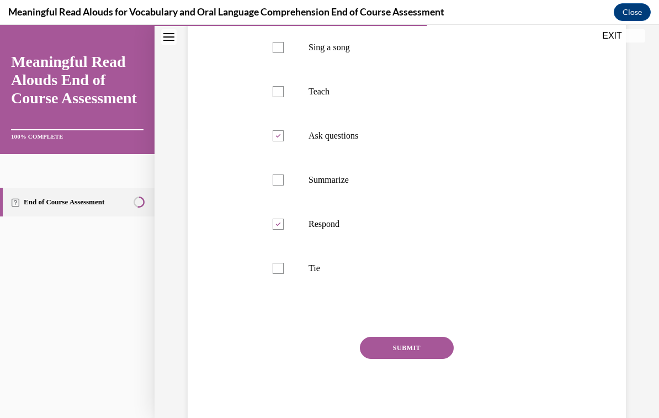
click at [428, 353] on button "SUBMIT" at bounding box center [407, 348] width 94 height 22
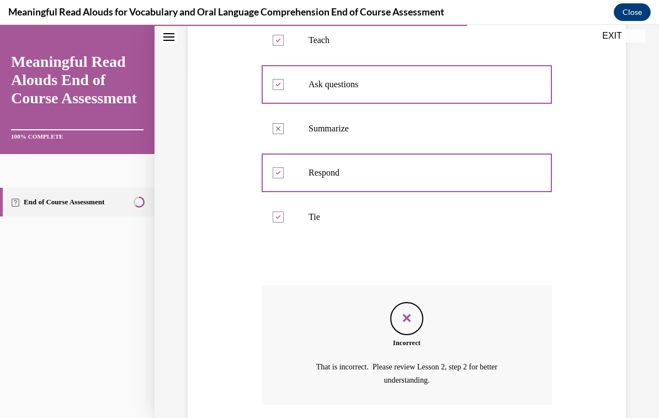
scroll to position [392, 0]
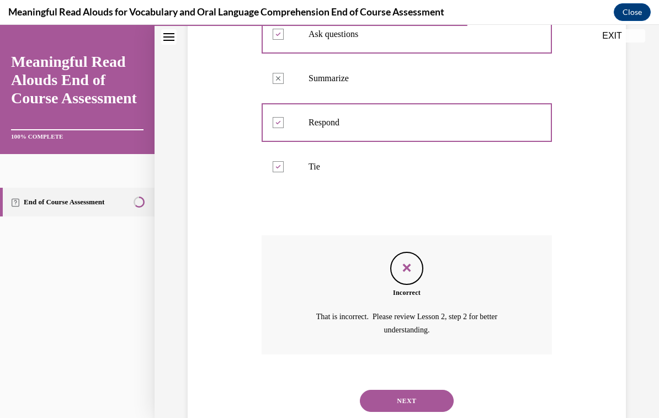
click at [440, 390] on button "NEXT" at bounding box center [407, 401] width 94 height 22
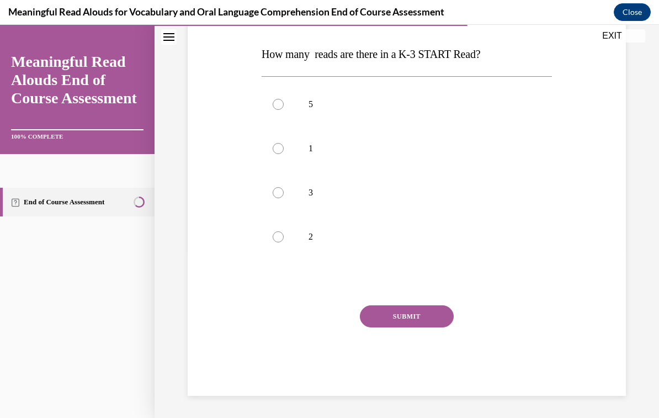
scroll to position [123, 0]
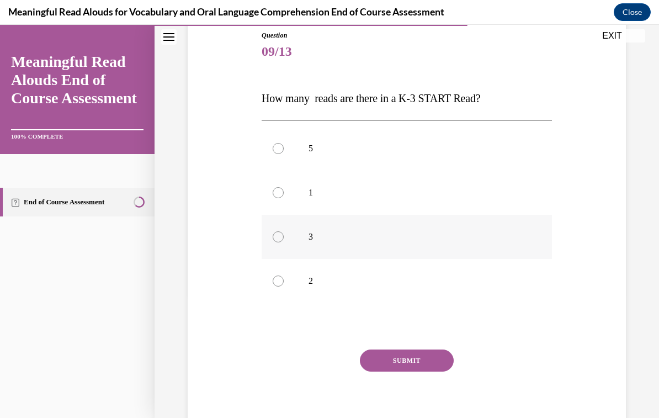
click at [284, 233] on label "3" at bounding box center [407, 237] width 290 height 44
click at [284, 233] on input "3" at bounding box center [278, 236] width 11 height 11
radio input "true"
click at [428, 361] on button "SUBMIT" at bounding box center [407, 360] width 94 height 22
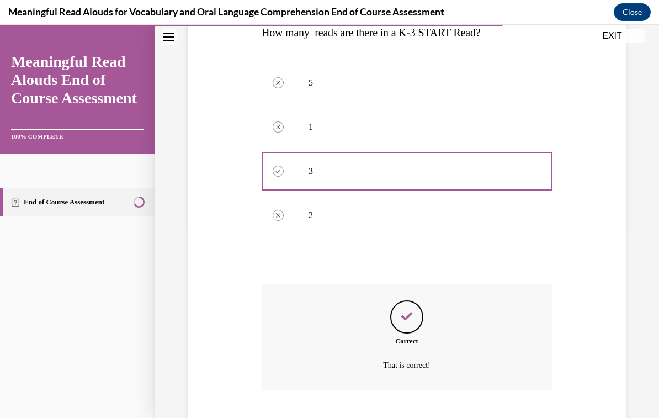
scroll to position [225, 0]
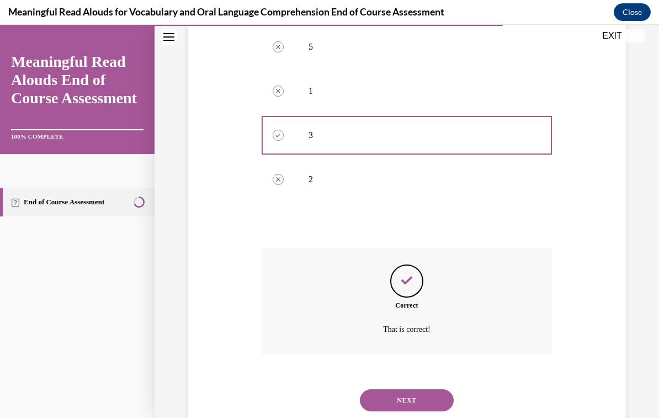
click at [421, 389] on button "NEXT" at bounding box center [407, 400] width 94 height 22
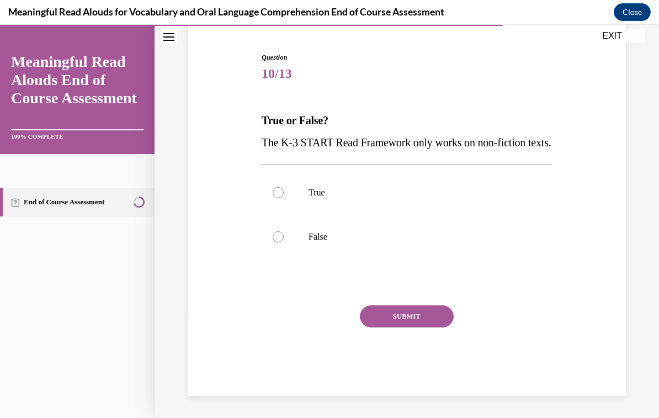
scroll to position [92, 0]
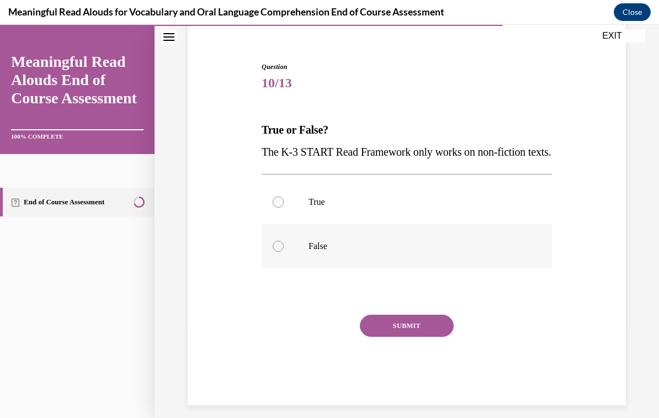
click at [321, 252] on p "False" at bounding box center [417, 246] width 216 height 11
click at [284, 252] on input "False" at bounding box center [278, 246] width 11 height 11
radio input "true"
click at [426, 337] on button "SUBMIT" at bounding box center [407, 326] width 94 height 22
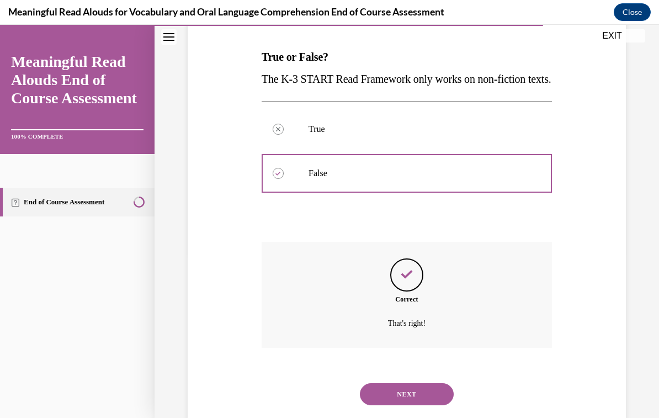
scroll to position [181, 0]
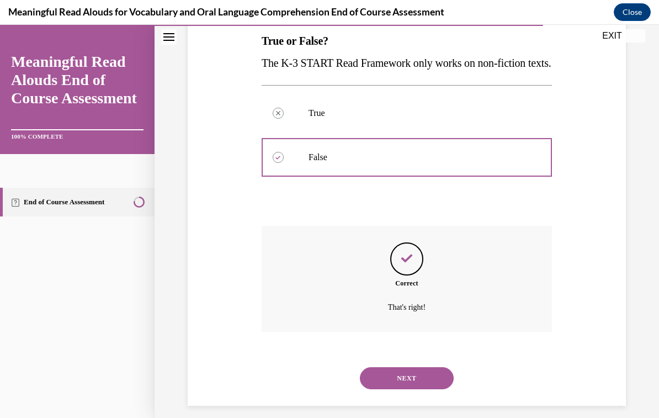
click at [404, 382] on button "NEXT" at bounding box center [407, 378] width 94 height 22
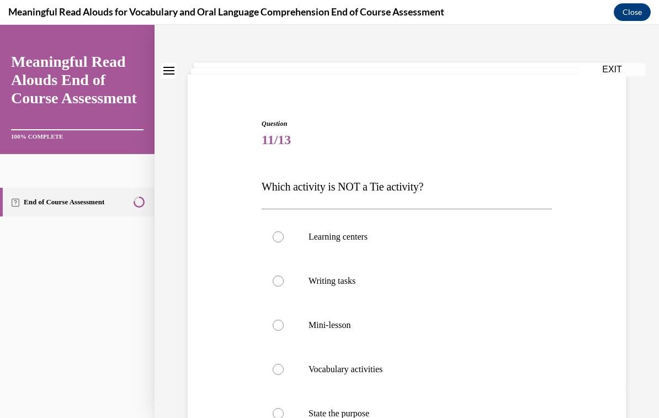
scroll to position [38, 0]
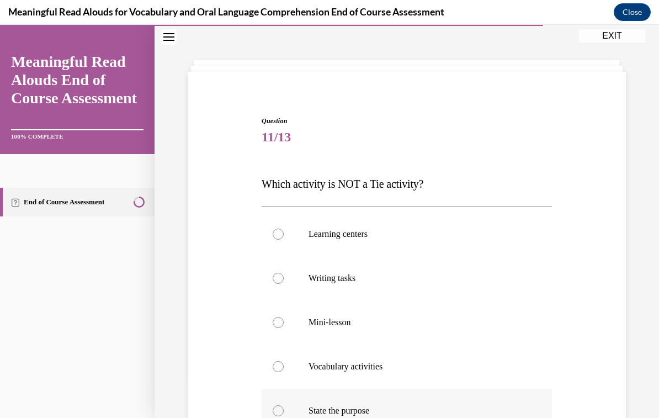
click at [338, 411] on p "State the purpose" at bounding box center [417, 410] width 216 height 11
click at [284, 411] on input "State the purpose" at bounding box center [278, 410] width 11 height 11
radio input "true"
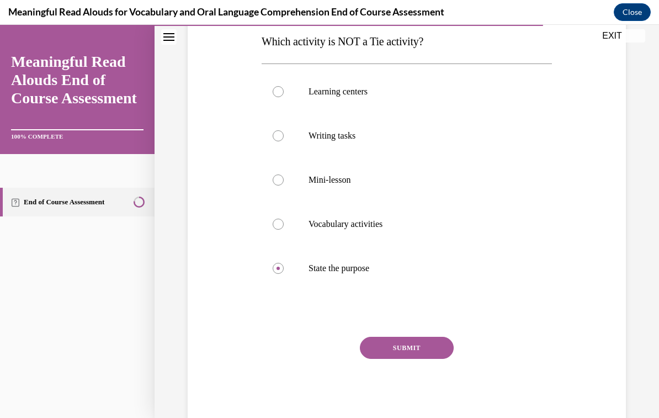
click at [411, 352] on button "SUBMIT" at bounding box center [407, 348] width 94 height 22
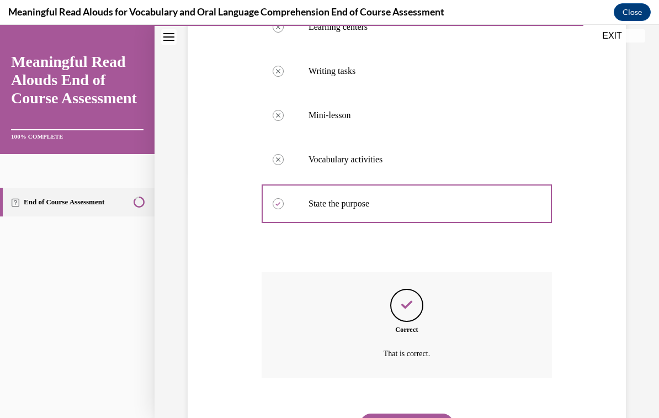
scroll to position [269, 0]
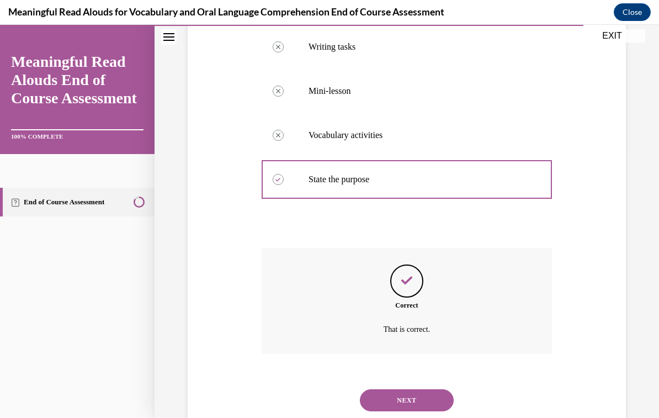
click at [412, 395] on button "NEXT" at bounding box center [407, 400] width 94 height 22
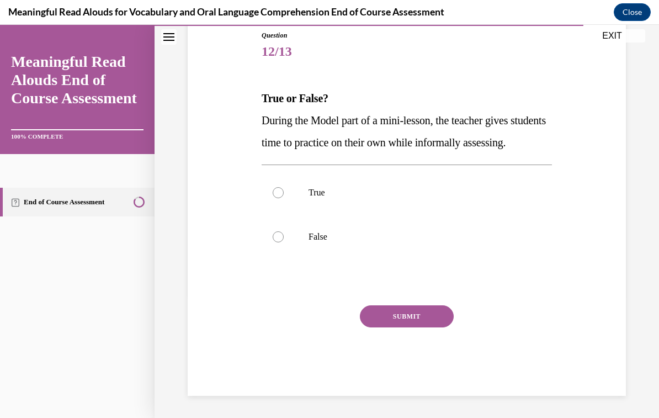
scroll to position [114, 0]
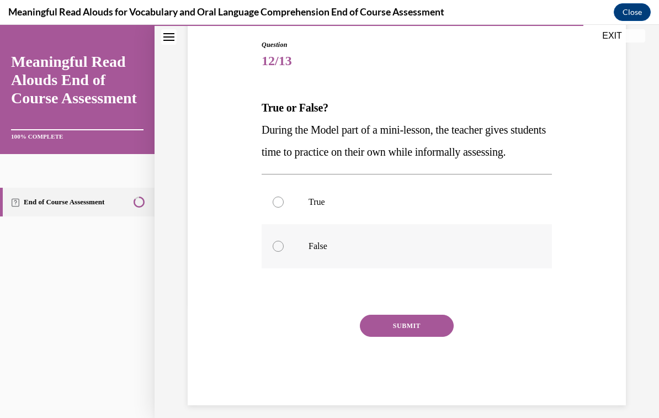
click at [321, 268] on label "False" at bounding box center [407, 246] width 290 height 44
click at [284, 252] on input "False" at bounding box center [278, 246] width 11 height 11
radio input "true"
click at [421, 337] on button "SUBMIT" at bounding box center [407, 326] width 94 height 22
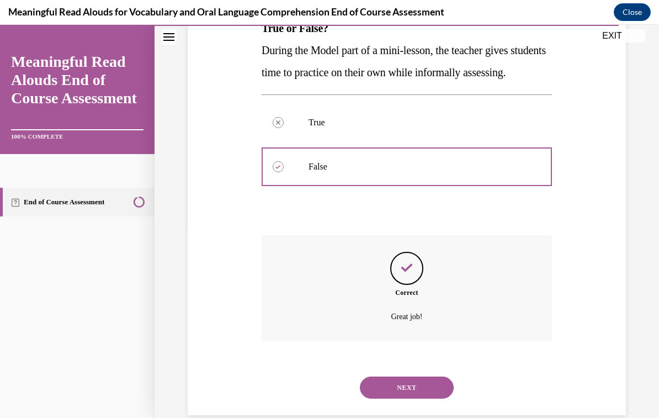
scroll to position [203, 0]
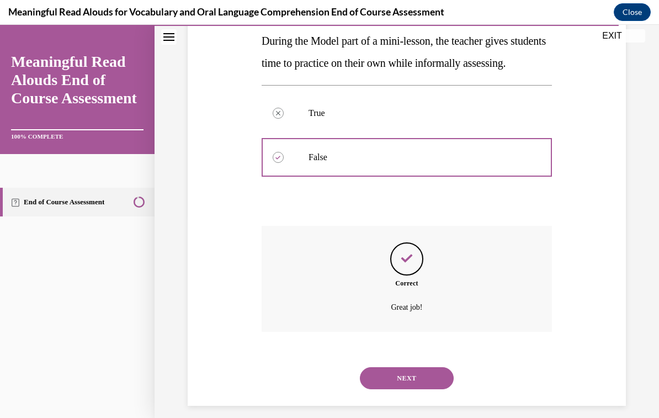
click at [404, 385] on button "NEXT" at bounding box center [407, 378] width 94 height 22
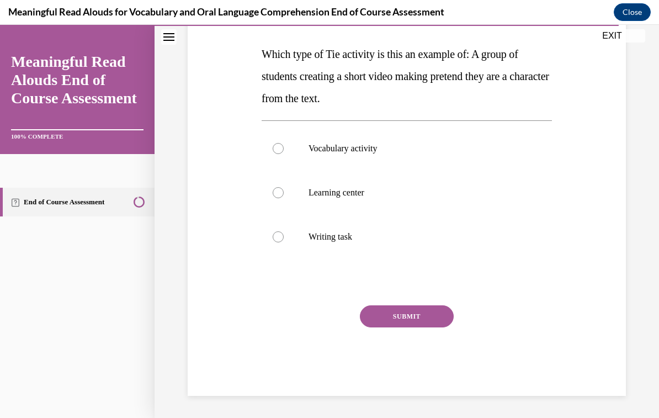
scroll to position [123, 0]
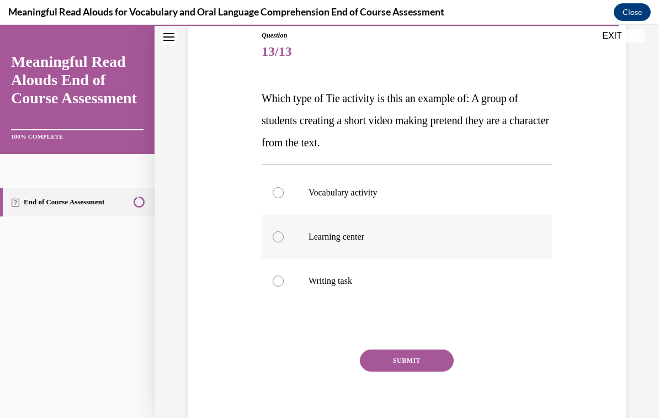
click at [359, 240] on p "Learning center" at bounding box center [417, 236] width 216 height 11
click at [284, 240] on input "Learning center" at bounding box center [278, 236] width 11 height 11
radio input "true"
click at [423, 366] on button "SUBMIT" at bounding box center [407, 360] width 94 height 22
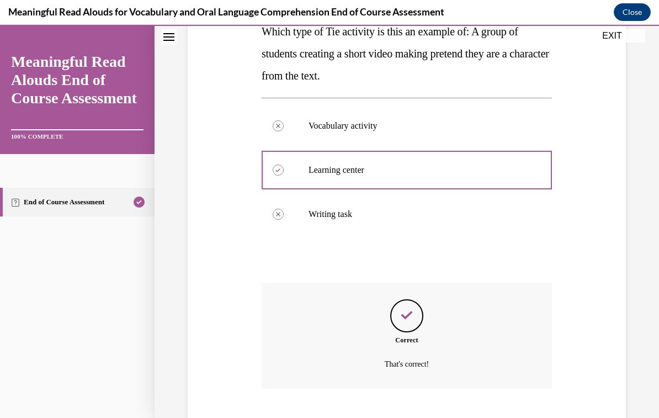
scroll to position [225, 0]
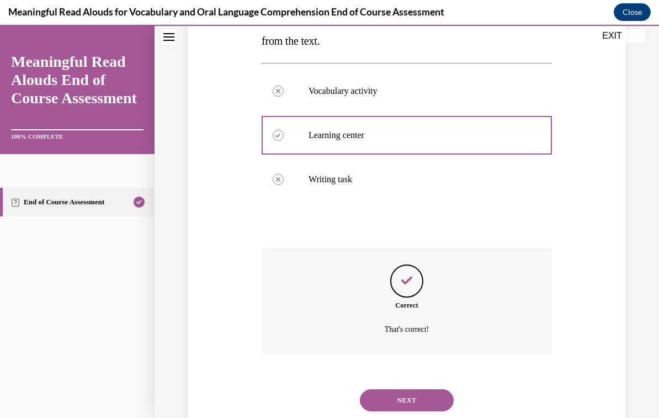
click at [413, 389] on button "NEXT" at bounding box center [407, 400] width 94 height 22
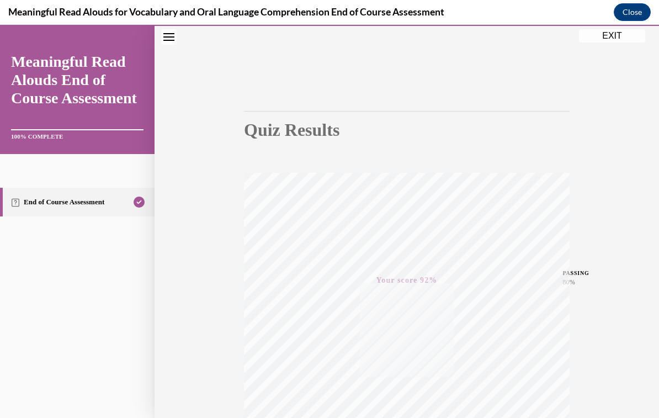
scroll to position [8, 0]
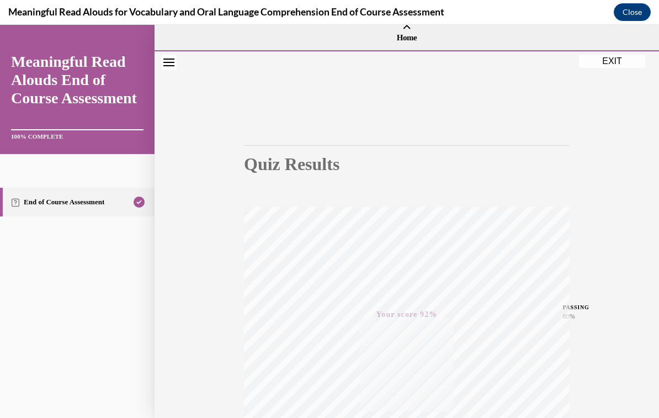
click at [611, 70] on div "Quiz Results PASSING 80% Your score 92% Passed PASSING 80% Your score Your scor…" at bounding box center [407, 316] width 505 height 531
click at [607, 68] on div "Quiz Results PASSING 80% Your score 92% Passed PASSING 80% Your score Your scor…" at bounding box center [407, 316] width 505 height 531
click at [622, 67] on button "EXIT" at bounding box center [612, 61] width 66 height 13
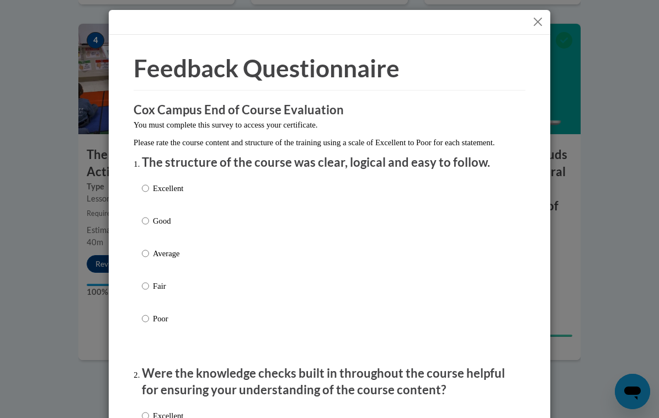
click at [142, 183] on input "Excellent" at bounding box center [145, 188] width 7 height 12
radio input "true"
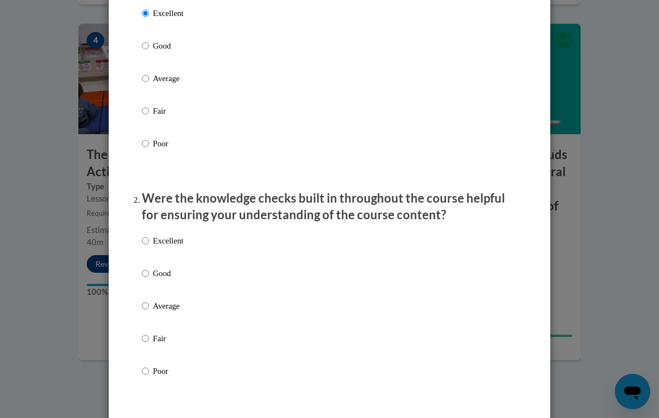
click at [148, 238] on input "Excellent" at bounding box center [145, 241] width 7 height 12
radio input "true"
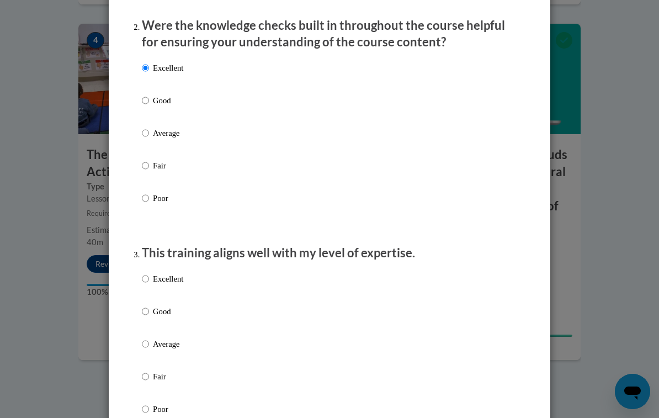
scroll to position [347, 0]
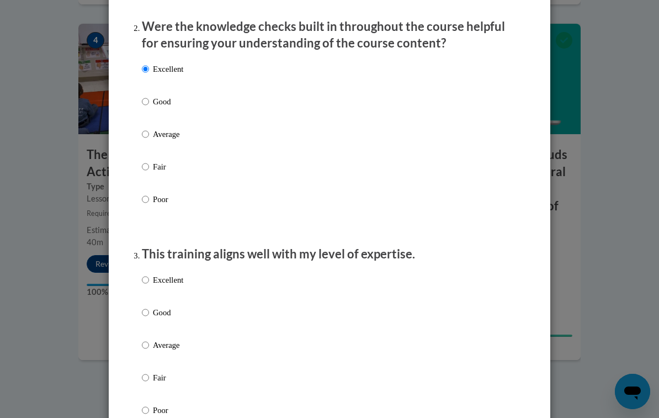
click at [146, 274] on input "Excellent" at bounding box center [145, 280] width 7 height 12
radio input "true"
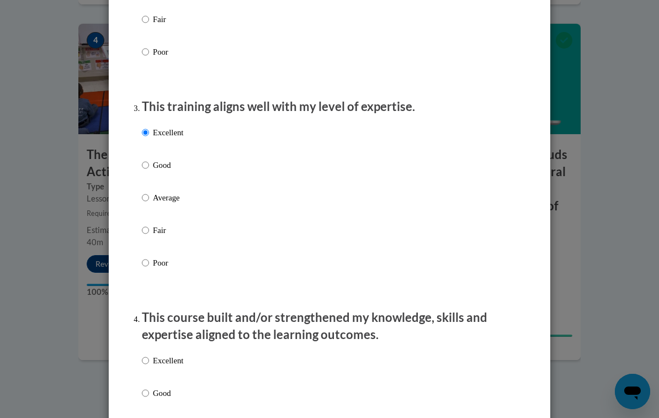
scroll to position [508, 0]
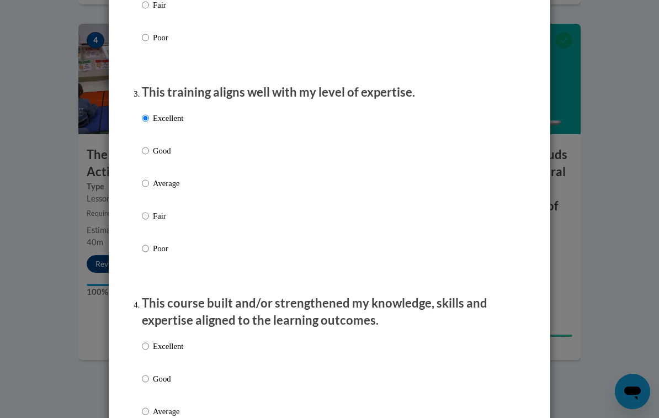
click at [144, 343] on input "Excellent" at bounding box center [145, 346] width 7 height 12
radio input "true"
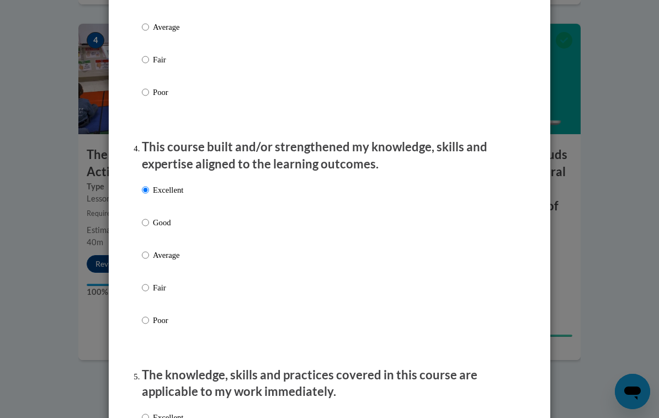
scroll to position [685, 0]
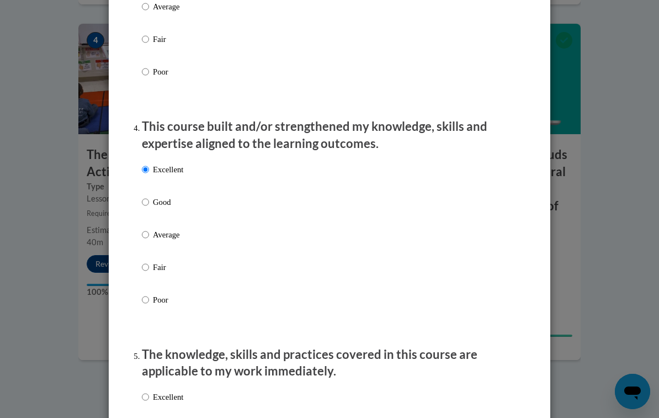
click at [149, 397] on input "Excellent" at bounding box center [145, 397] width 7 height 12
radio input "true"
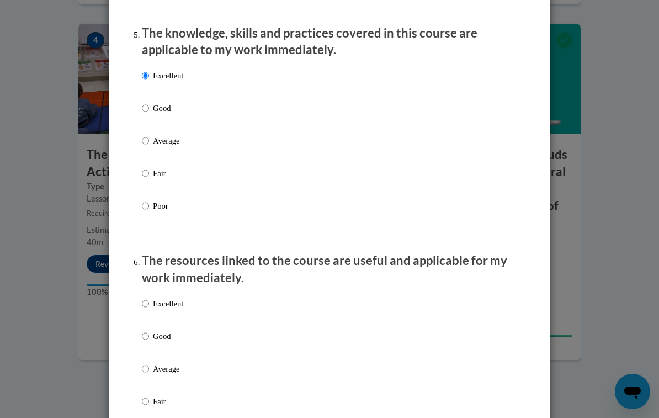
click at [148, 302] on input "Excellent" at bounding box center [145, 304] width 7 height 12
radio input "true"
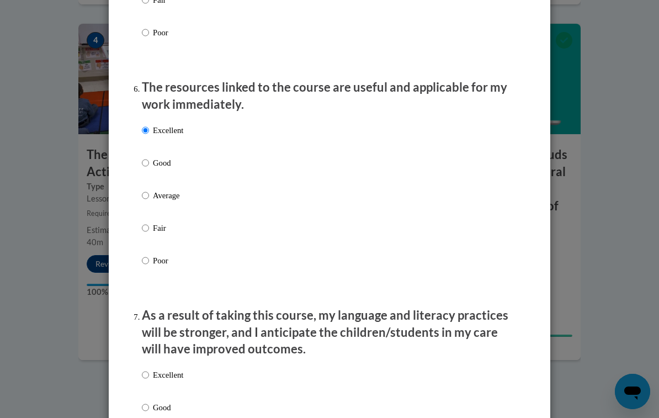
scroll to position [1201, 0]
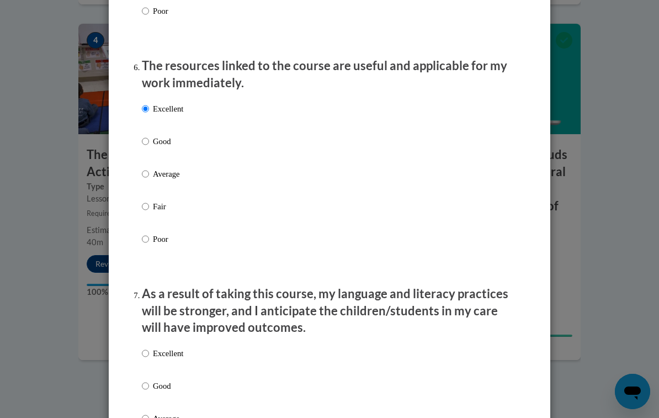
click at [145, 349] on input "Excellent" at bounding box center [145, 353] width 7 height 12
radio input "true"
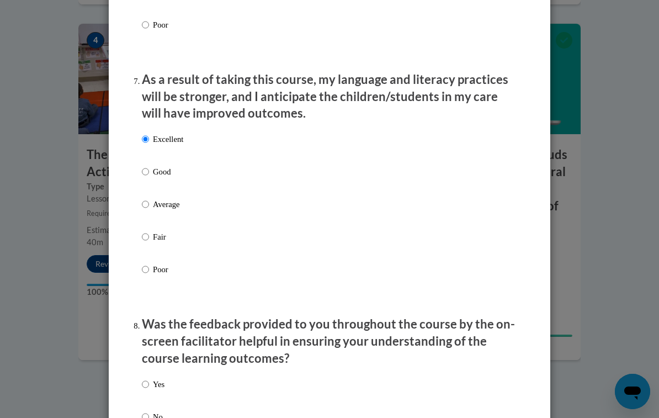
scroll to position [1414, 0]
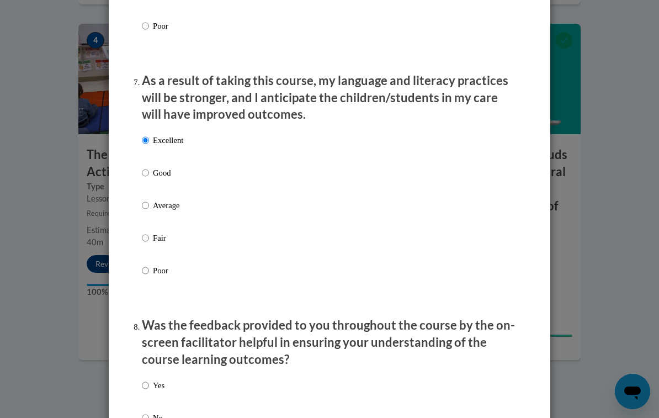
click at [148, 379] on input "Yes" at bounding box center [145, 385] width 7 height 12
radio input "true"
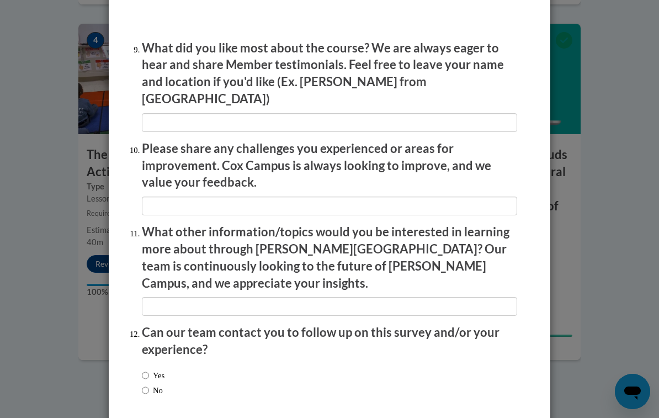
scroll to position [1838, 0]
click at [145, 364] on div "Yes No" at bounding box center [153, 383] width 23 height 38
click at [142, 370] on label "Yes" at bounding box center [153, 376] width 23 height 12
click at [142, 370] on input "Yes" at bounding box center [145, 376] width 7 height 12
radio input "true"
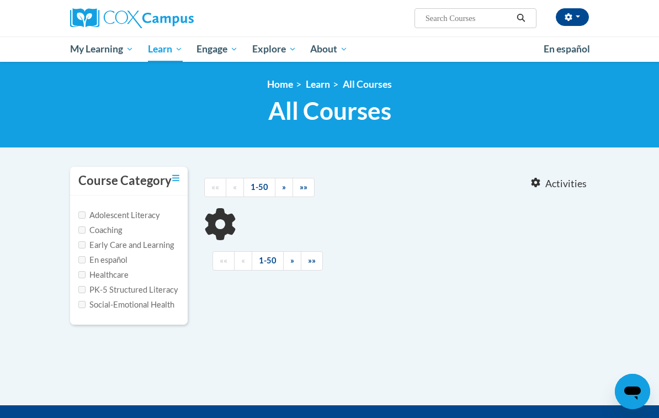
type input "Explicit and systematic phonics instructions"
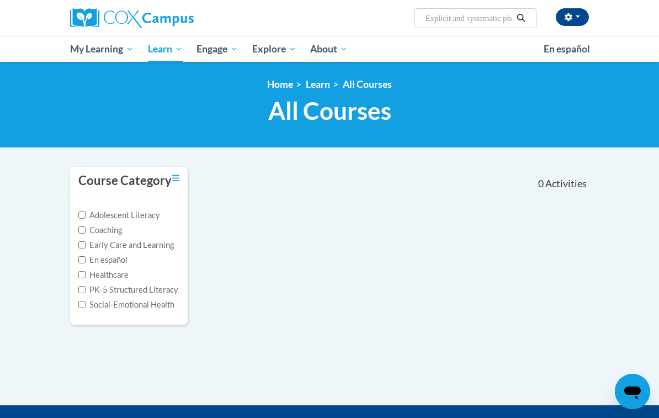
click at [145, 290] on label "PK-5 Structured Literacy" at bounding box center [128, 290] width 100 height 12
click at [86, 290] on input "PK-5 Structured Literacy" at bounding box center [81, 289] width 7 height 7
checkbox input "true"
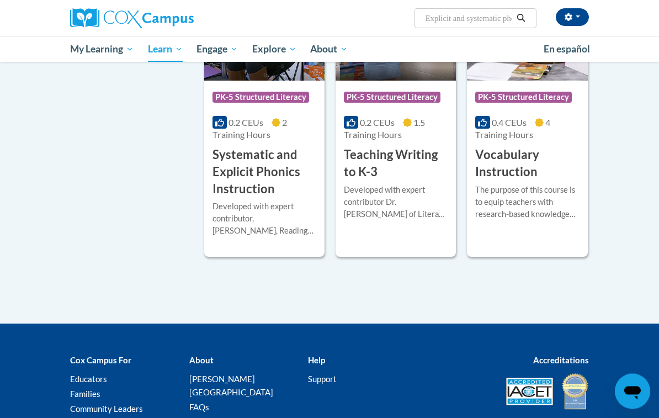
scroll to position [1199, 0]
click at [270, 156] on h3 "Systematic and Explicit Phonics Instruction" at bounding box center [265, 171] width 104 height 51
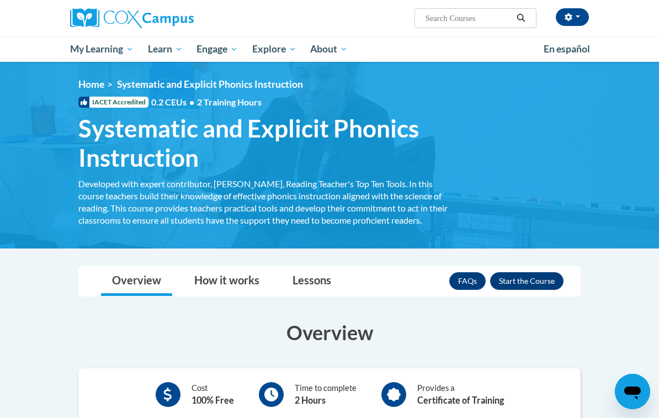
click at [538, 280] on button "Enroll" at bounding box center [526, 281] width 73 height 18
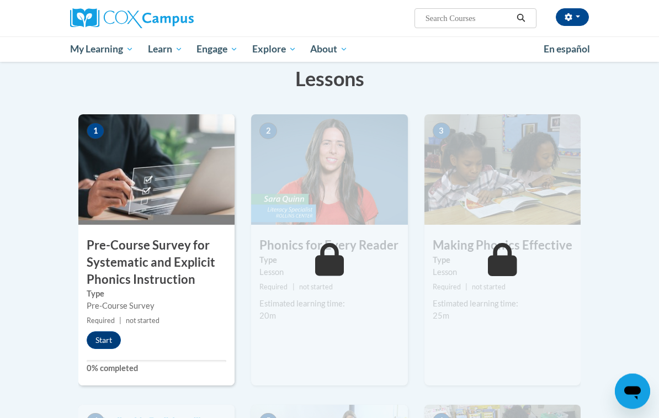
scroll to position [200, 0]
click at [117, 342] on button "Start" at bounding box center [104, 340] width 34 height 18
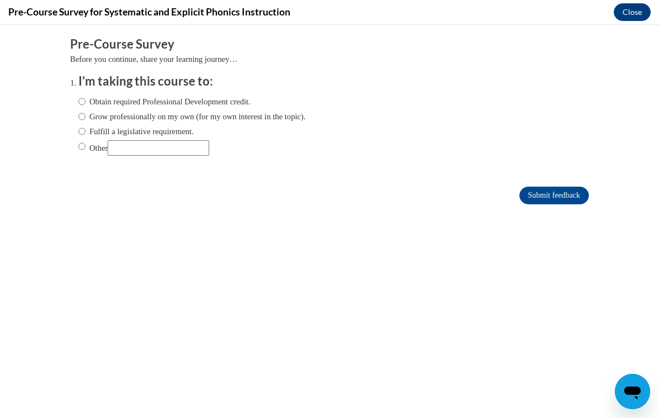
scroll to position [0, 0]
click at [220, 102] on label "Obtain required Professional Development credit." at bounding box center [164, 101] width 172 height 12
click at [86, 102] on input "Obtain required Professional Development credit." at bounding box center [81, 101] width 7 height 12
radio input "true"
click at [571, 201] on input "Submit feedback" at bounding box center [554, 196] width 70 height 18
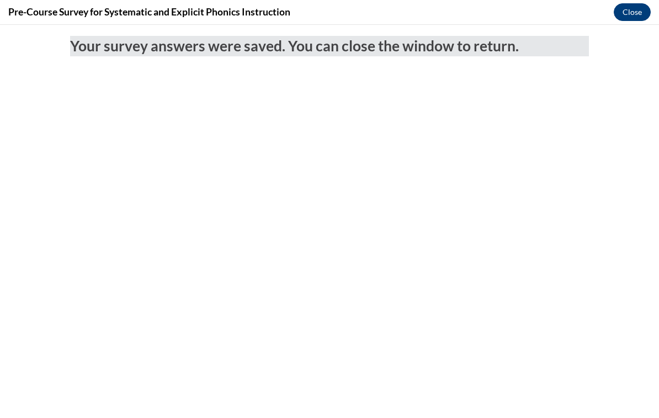
click at [638, 20] on button "Close" at bounding box center [632, 12] width 37 height 18
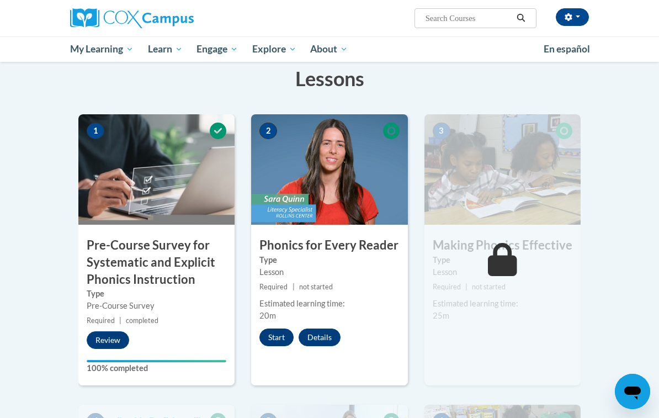
click at [275, 339] on button "Start" at bounding box center [276, 337] width 34 height 18
